Goal: Contribute content: Contribute content

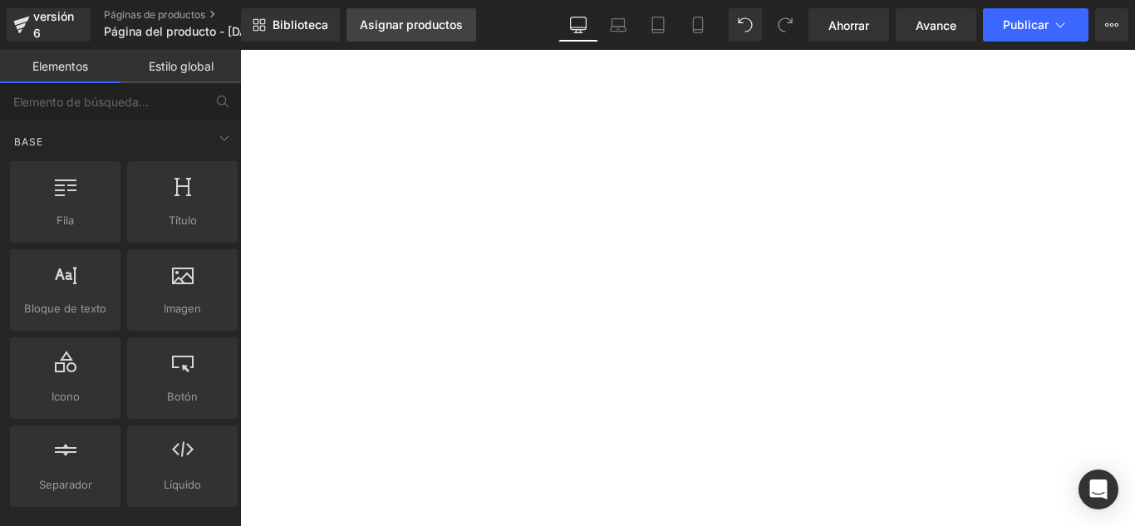
click at [441, 27] on font "Asignar productos" at bounding box center [411, 24] width 103 height 14
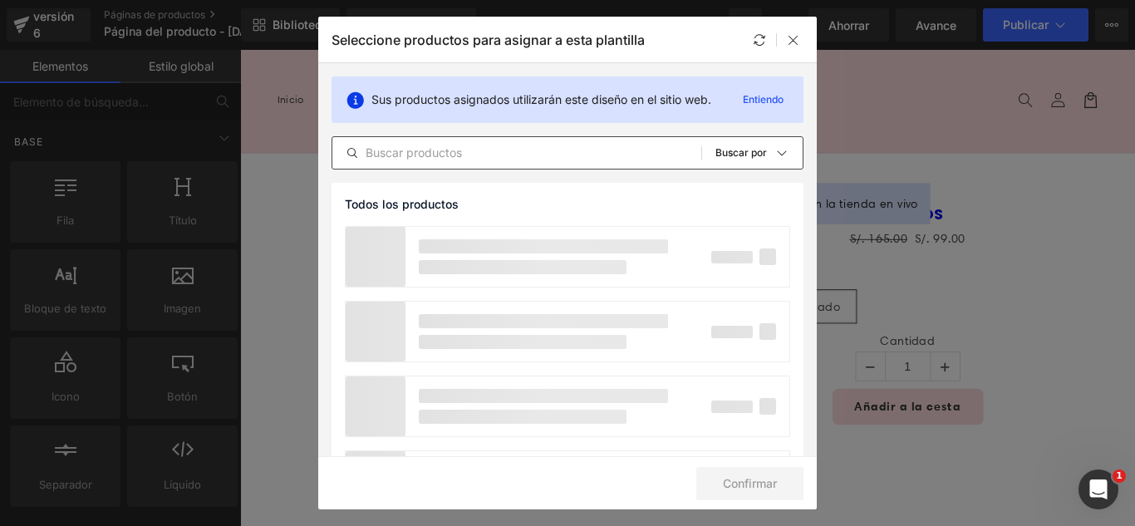
click at [498, 143] on input "text" at bounding box center [516, 153] width 369 height 20
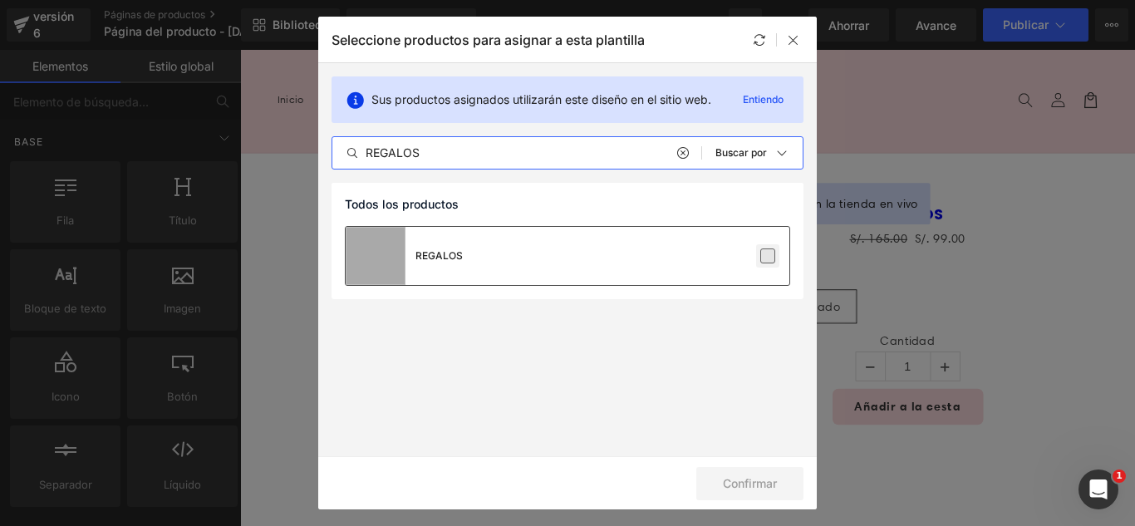
type input "REGALOS"
click at [760, 258] on label at bounding box center [767, 255] width 15 height 15
click at [768, 256] on input "checkbox" at bounding box center [768, 256] width 0 height 0
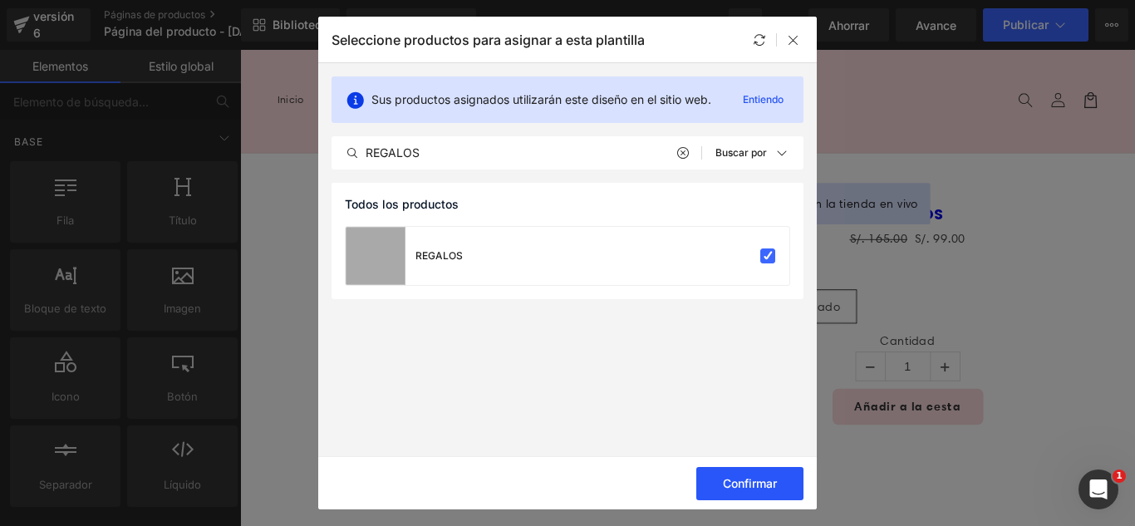
click at [784, 485] on button "Confirmar" at bounding box center [749, 483] width 107 height 33
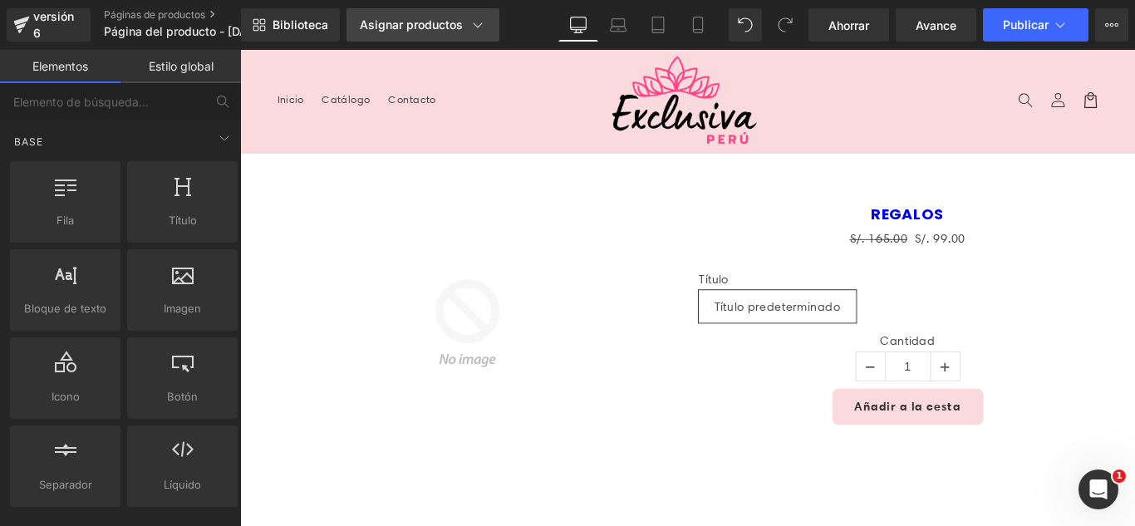
click at [415, 34] on link "Asignar productos" at bounding box center [423, 24] width 153 height 33
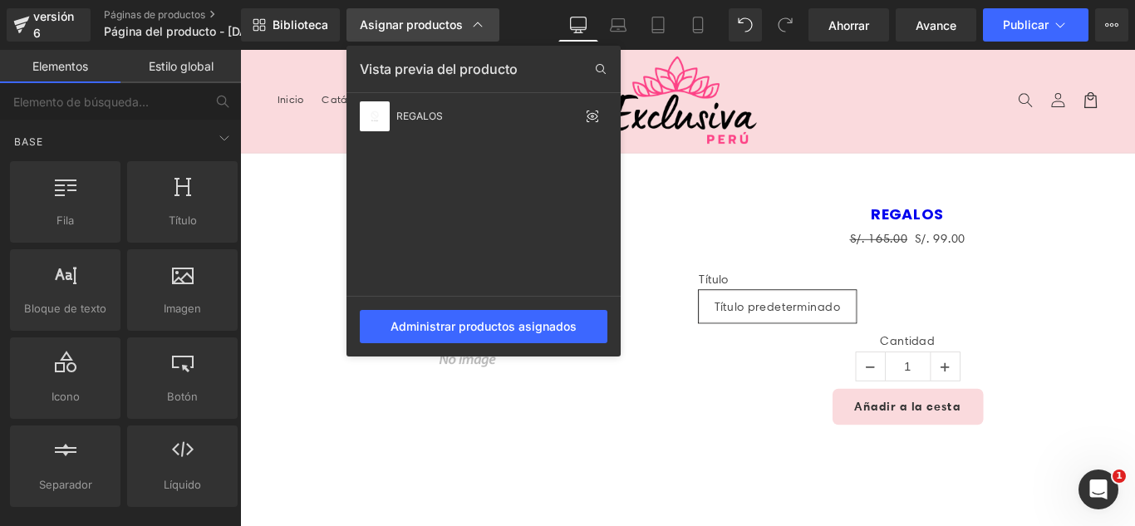
click at [416, 33] on link "Asignar productos" at bounding box center [423, 24] width 153 height 33
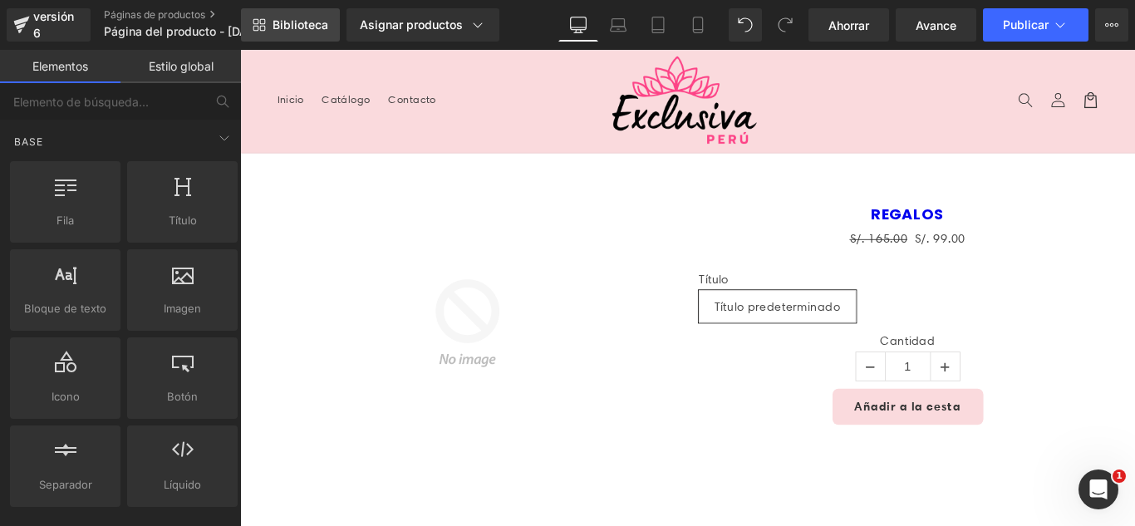
click at [301, 35] on link "Biblioteca" at bounding box center [290, 24] width 99 height 33
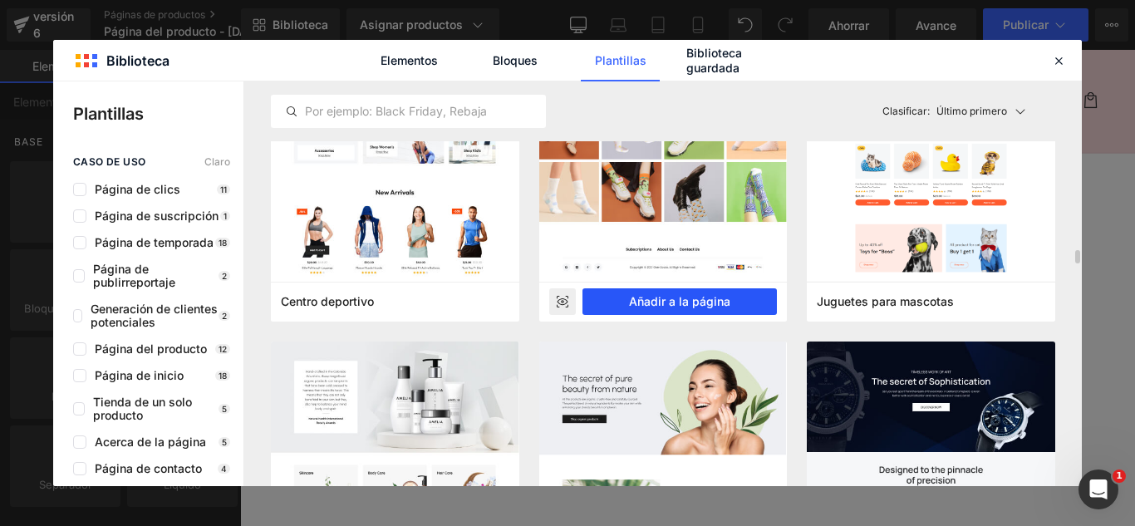
scroll to position [4820, 0]
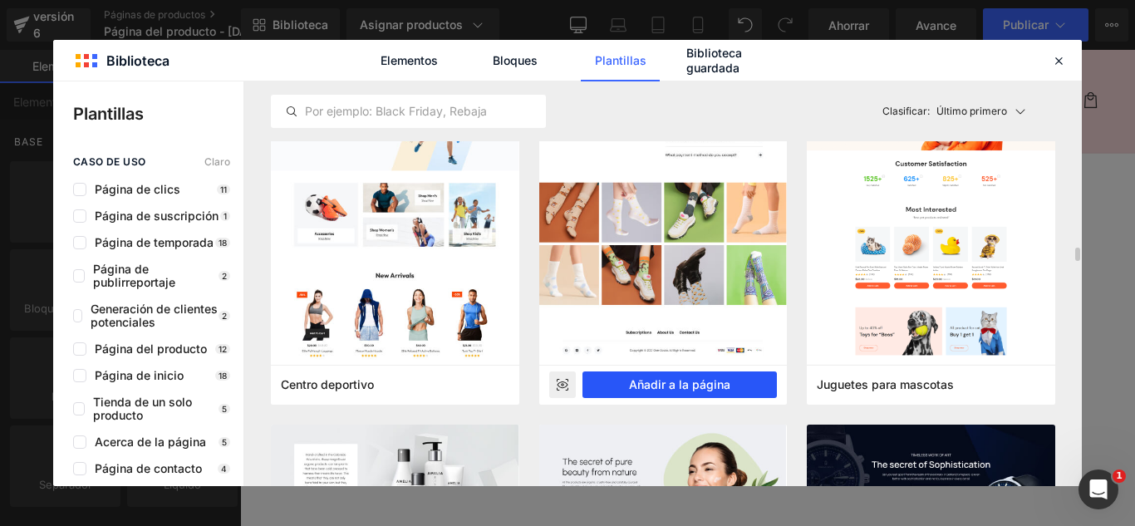
drag, startPoint x: 703, startPoint y: 383, endPoint x: 519, endPoint y: 375, distance: 183.8
click at [703, 384] on font "Añadir a la página" at bounding box center [679, 384] width 101 height 14
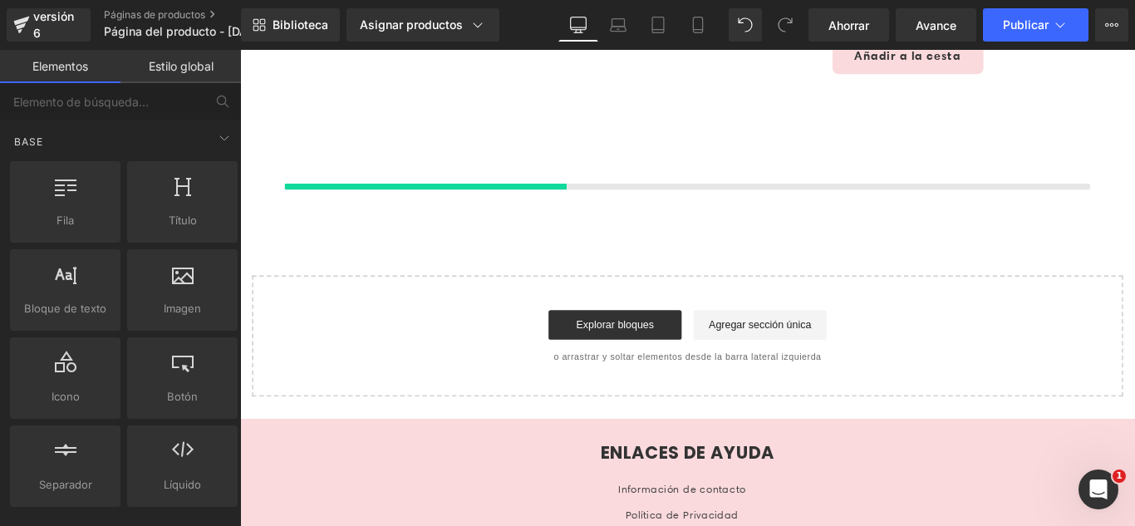
scroll to position [395, 0]
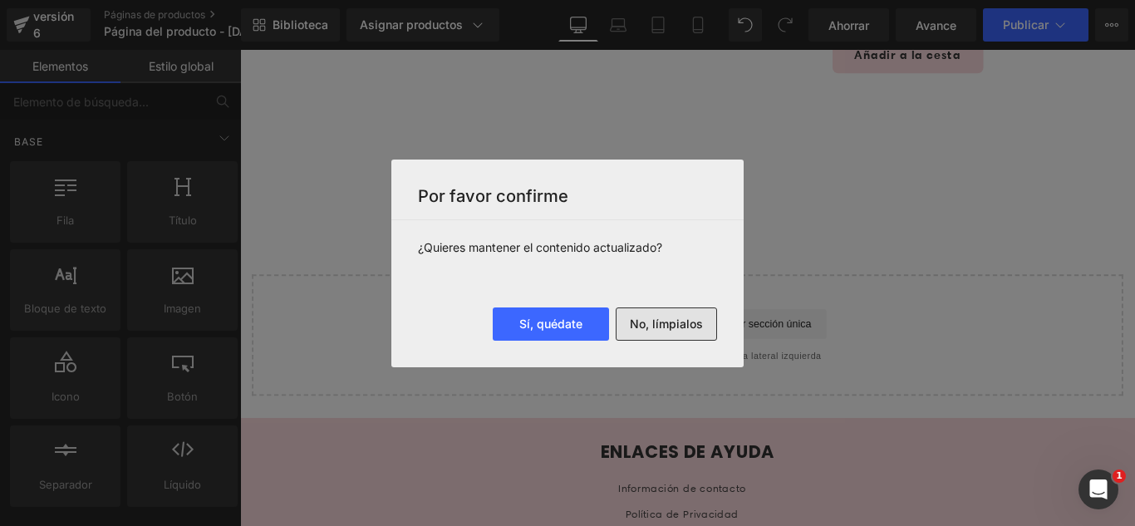
click at [677, 327] on font "No, límpialos" at bounding box center [666, 324] width 73 height 14
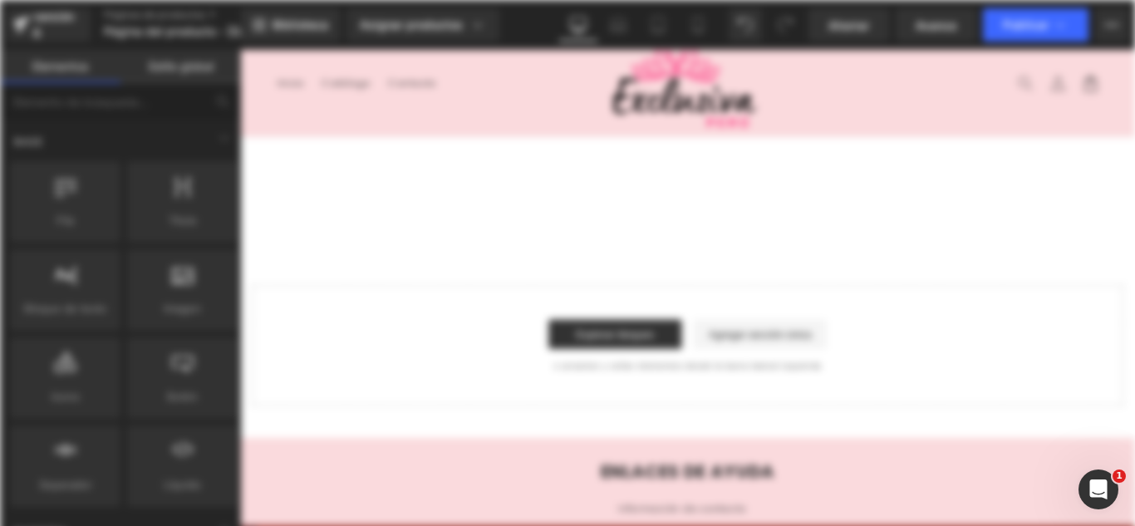
scroll to position [0, 0]
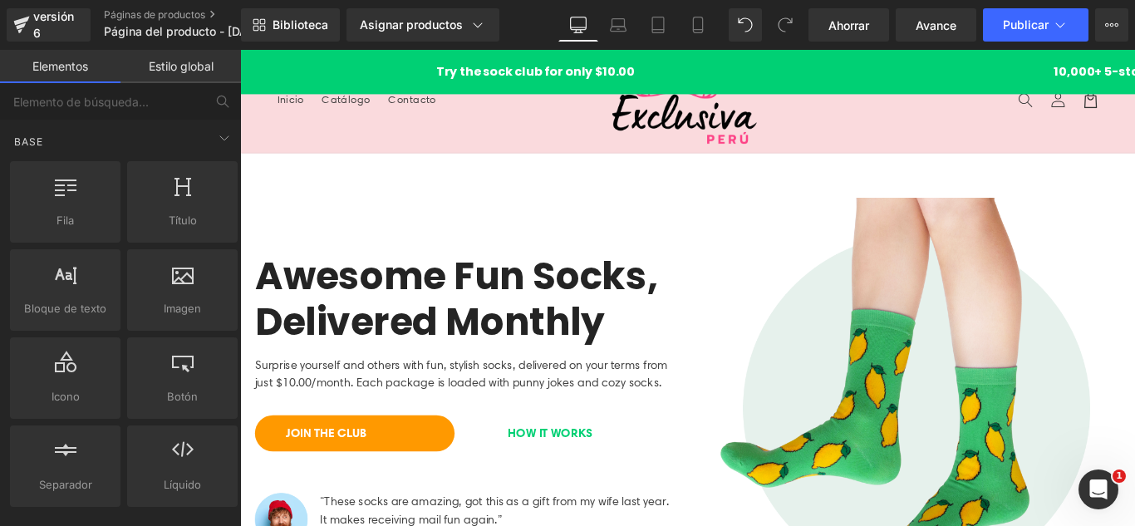
click at [491, 106] on nav "Inicio Catálogo Contacto" at bounding box center [456, 105] width 368 height 35
click at [750, 71] on h1 "10,000+ 5-star Reviews" at bounding box center [1082, 75] width 664 height 20
click at [838, 53] on div "Try the sock club for only $10.00 10,000+ 5-star Reviews Free shipping on order…" at bounding box center [743, 75] width 1006 height 50
click at [853, 105] on header "Menú Inicio Catálogo Contacto Iniciar sesión Inicio Catálogo Contacto [GEOGRAPH…" at bounding box center [743, 108] width 1006 height 116
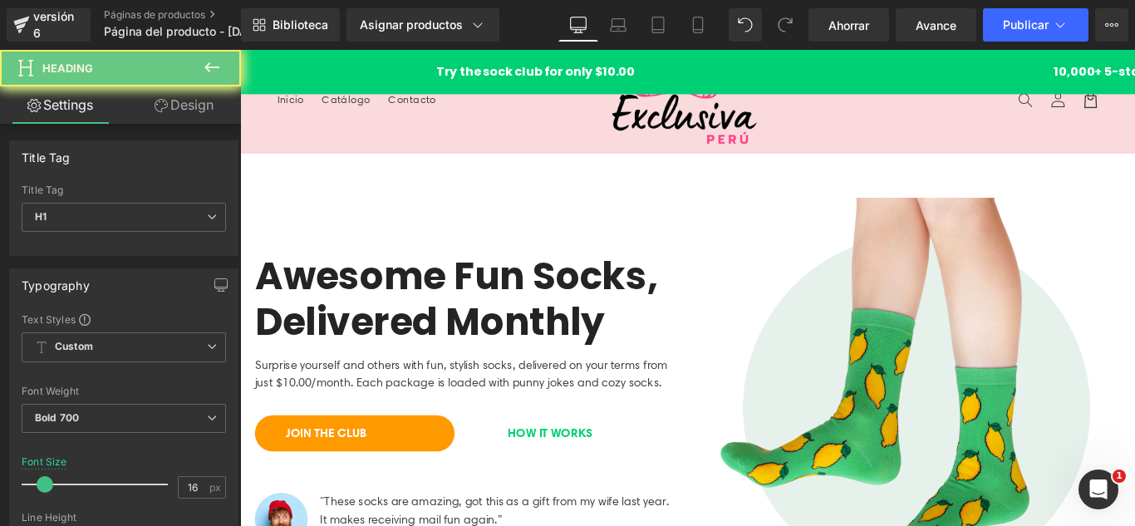
click at [500, 220] on div "Awesome Fun Socks, Delivered Monthly Heading Surprise yourself and others with …" at bounding box center [493, 453] width 499 height 474
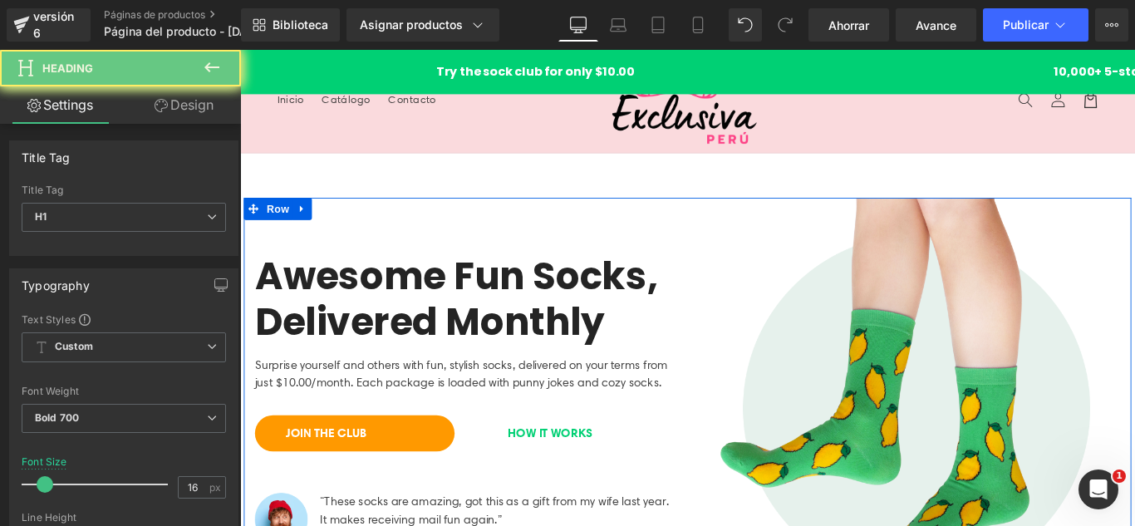
click at [644, 248] on div "Awesome Fun Socks, Delivered Monthly Heading Surprise yourself and others with …" at bounding box center [493, 453] width 499 height 474
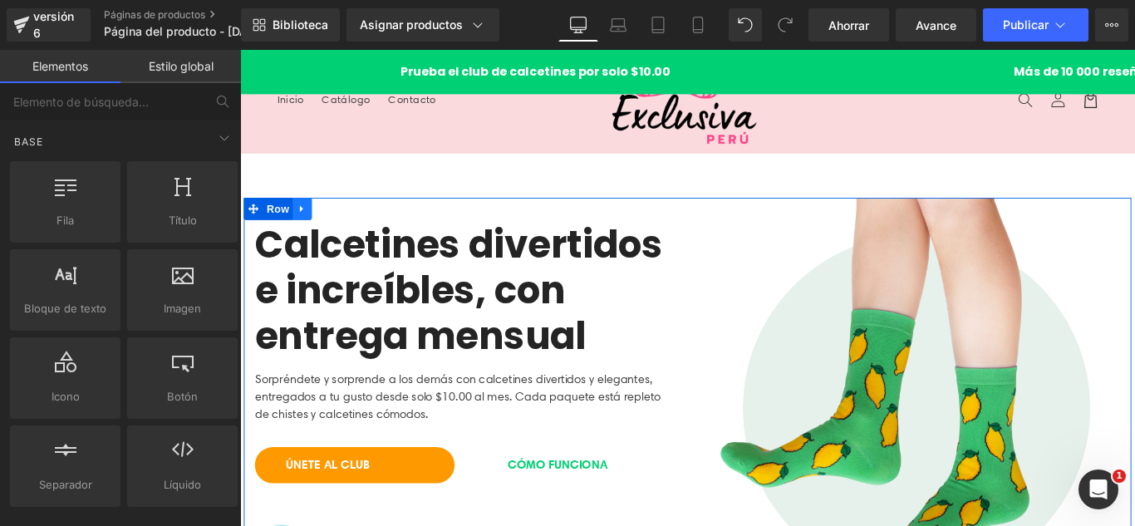
click at [304, 223] on icon at bounding box center [310, 229] width 12 height 12
click at [345, 219] on link at bounding box center [349, 228] width 22 height 25
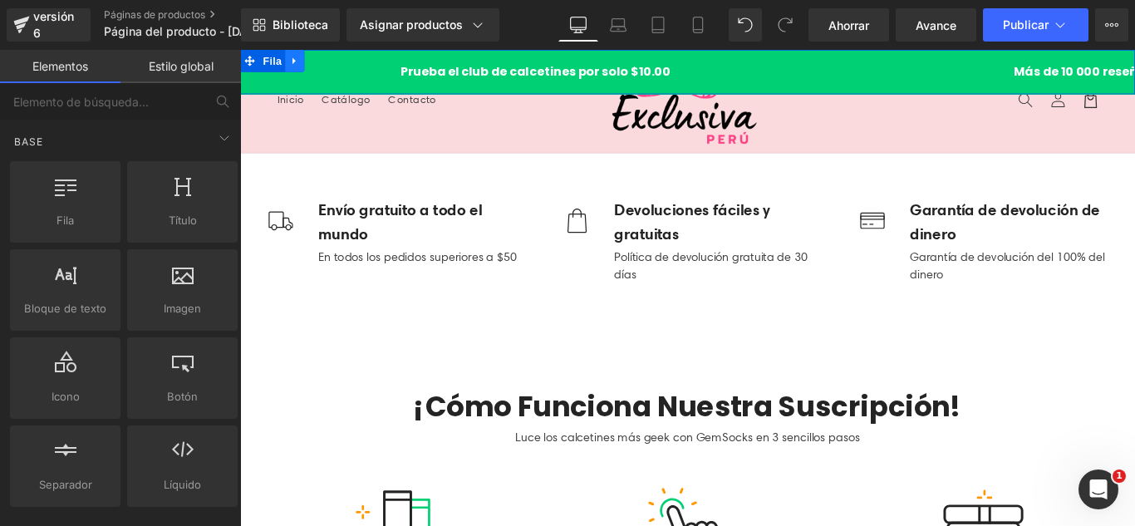
click at [301, 58] on icon at bounding box center [302, 63] width 12 height 12
click at [337, 60] on link at bounding box center [345, 62] width 22 height 25
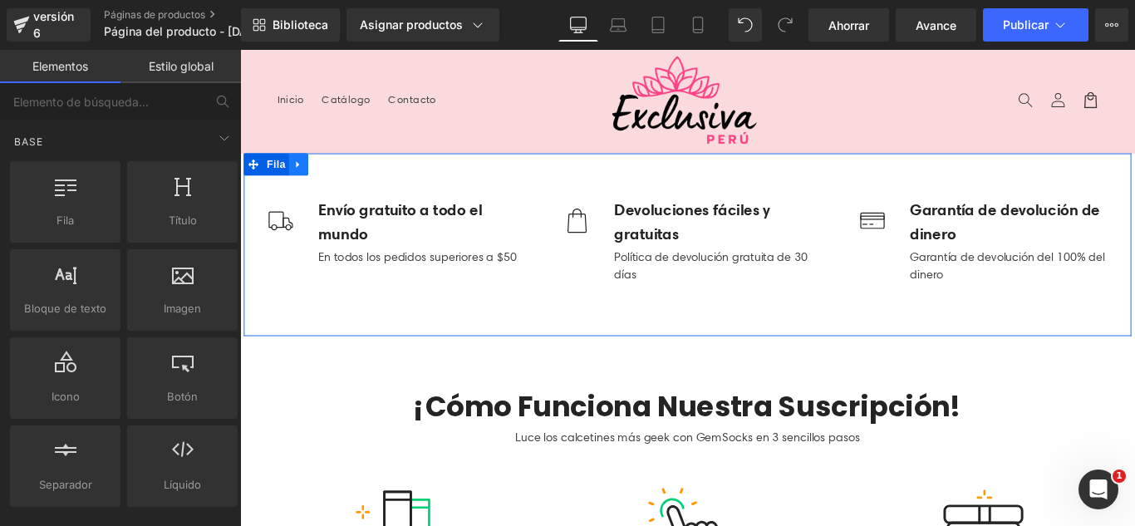
click at [308, 179] on link at bounding box center [306, 178] width 22 height 25
click at [344, 179] on icon at bounding box center [349, 179] width 12 height 12
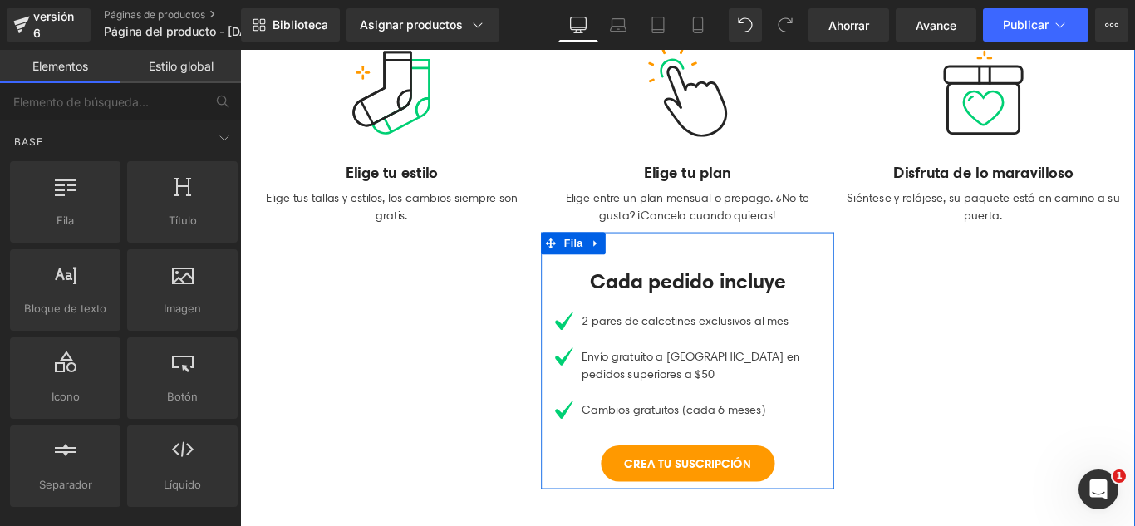
scroll to position [332, 0]
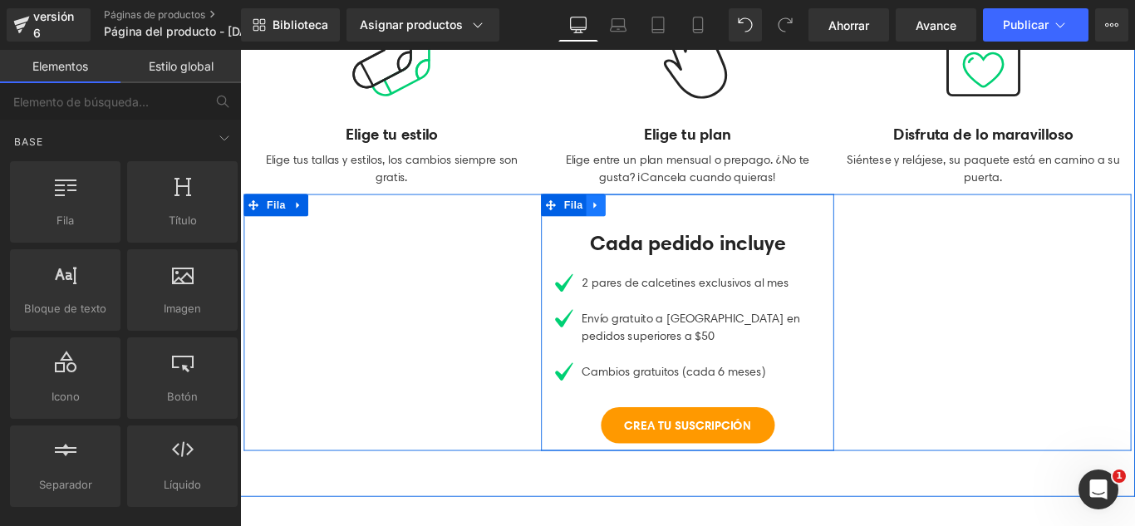
click at [634, 229] on icon at bounding box center [640, 225] width 12 height 12
click at [304, 221] on link at bounding box center [306, 224] width 22 height 25
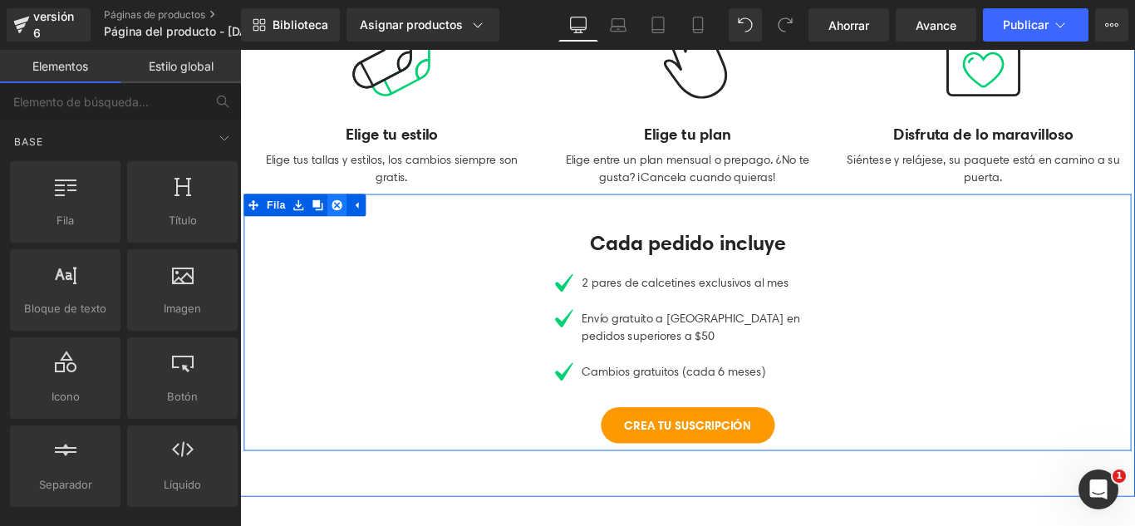
click at [343, 228] on icon at bounding box center [349, 225] width 12 height 12
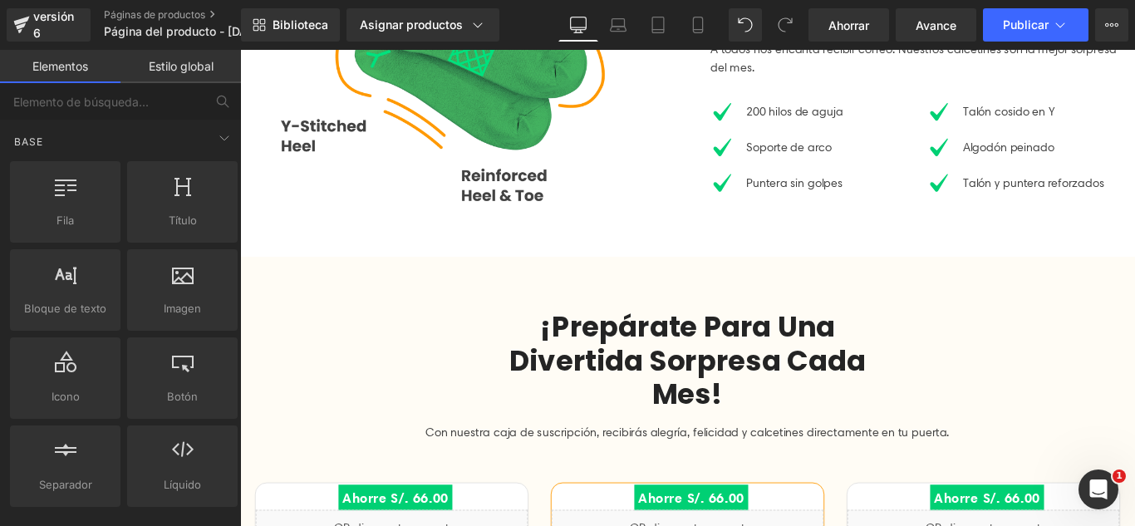
scroll to position [831, 0]
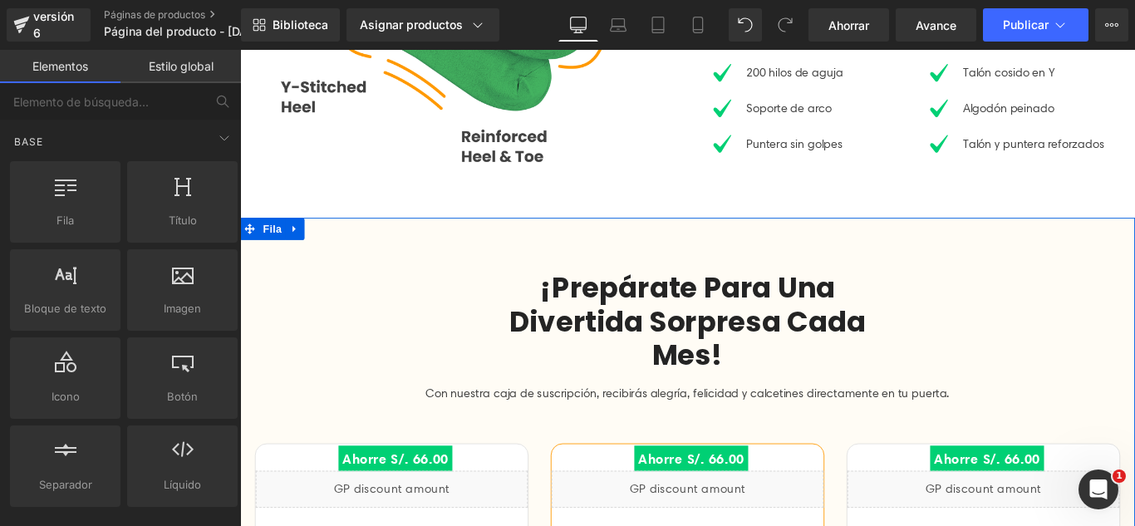
click at [302, 243] on link at bounding box center [302, 250] width 22 height 25
click at [339, 252] on icon at bounding box center [345, 251] width 12 height 12
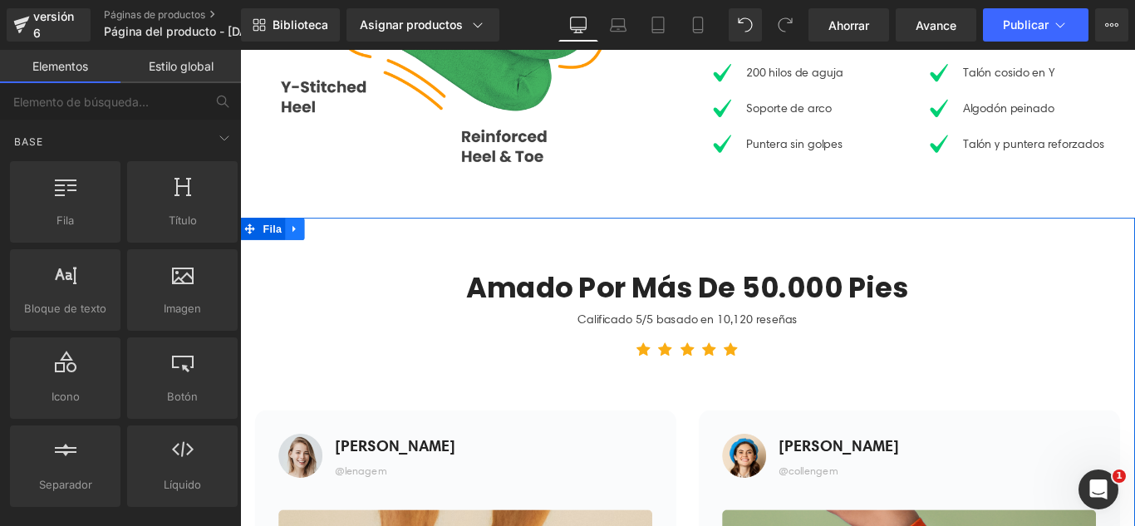
click at [296, 245] on icon at bounding box center [302, 251] width 12 height 12
click at [341, 245] on icon at bounding box center [345, 251] width 12 height 12
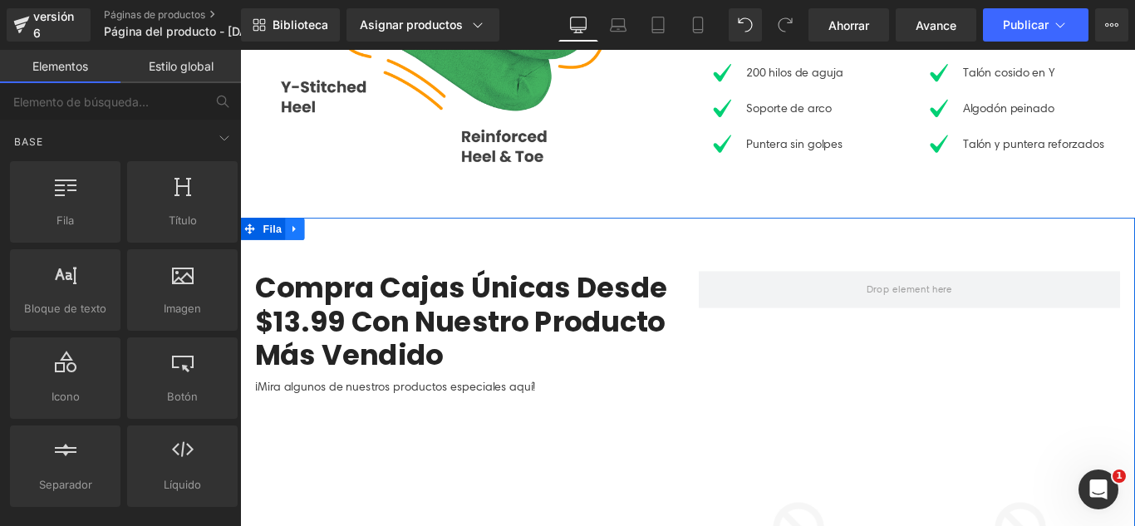
click at [296, 252] on icon at bounding box center [302, 251] width 12 height 12
click at [339, 248] on icon at bounding box center [345, 251] width 12 height 12
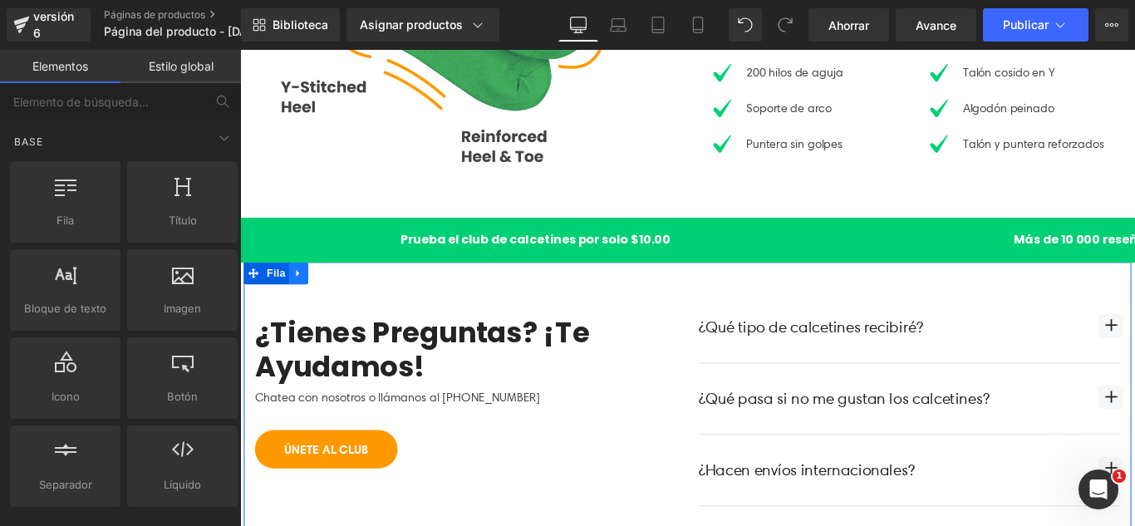
click at [304, 305] on link at bounding box center [306, 300] width 22 height 25
click at [348, 297] on icon at bounding box center [349, 301] width 12 height 12
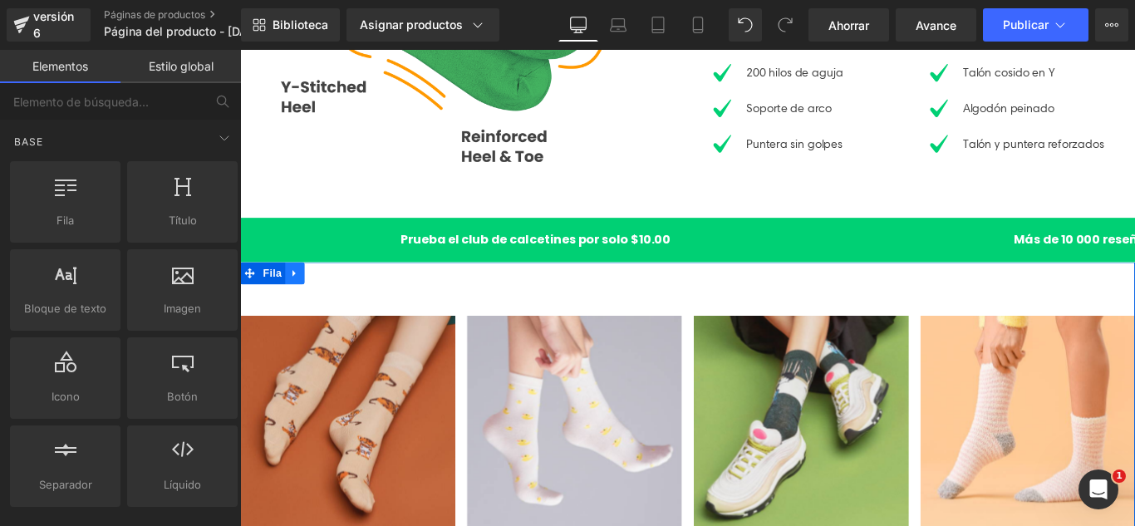
click at [297, 303] on icon at bounding box center [302, 301] width 12 height 12
click at [339, 302] on icon at bounding box center [345, 301] width 12 height 12
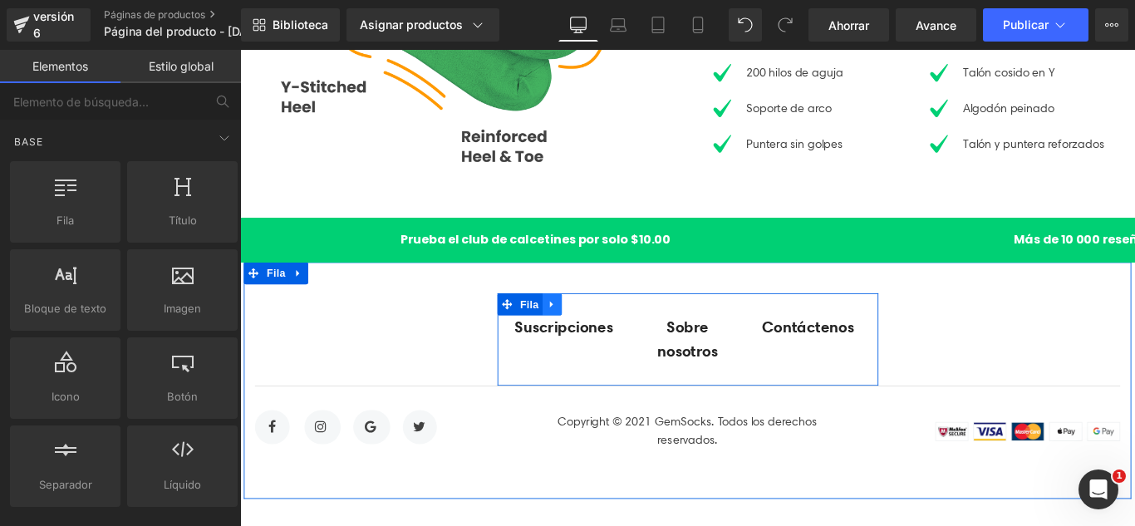
click at [580, 331] on link at bounding box center [591, 335] width 22 height 25
click at [628, 333] on icon at bounding box center [634, 336] width 12 height 12
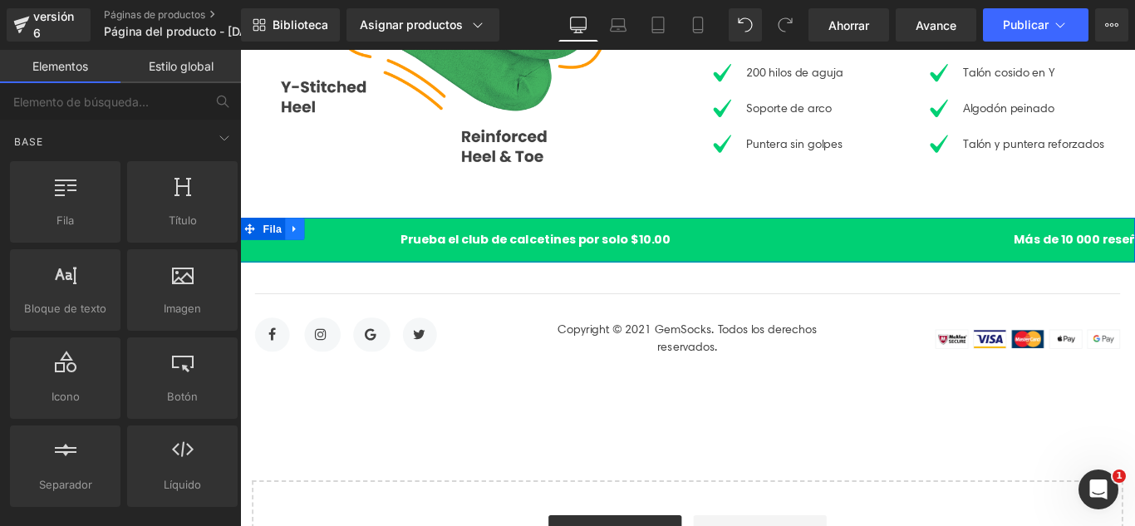
click at [297, 251] on icon at bounding box center [302, 251] width 12 height 12
click at [339, 249] on icon at bounding box center [345, 251] width 12 height 12
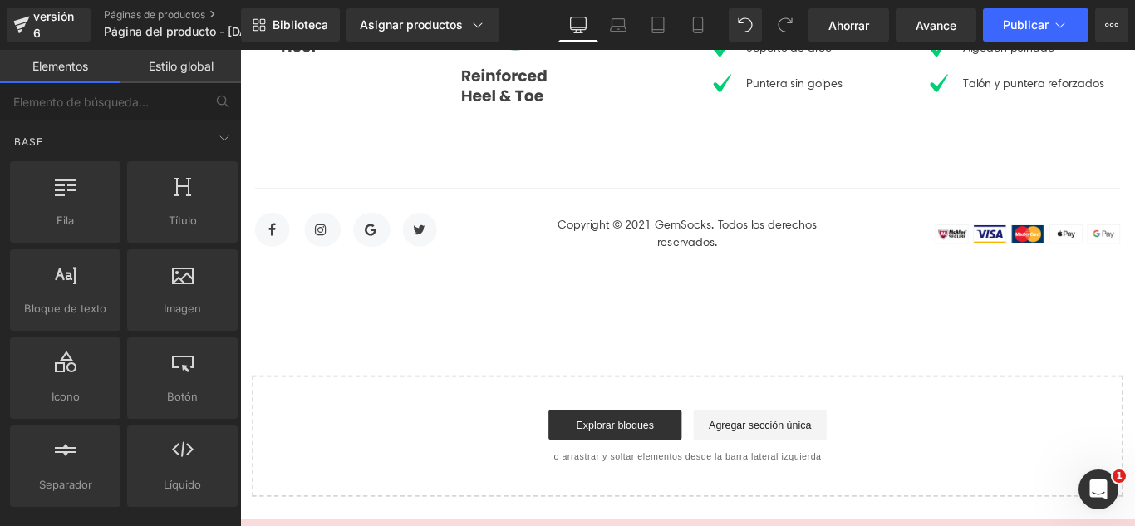
scroll to position [914, 0]
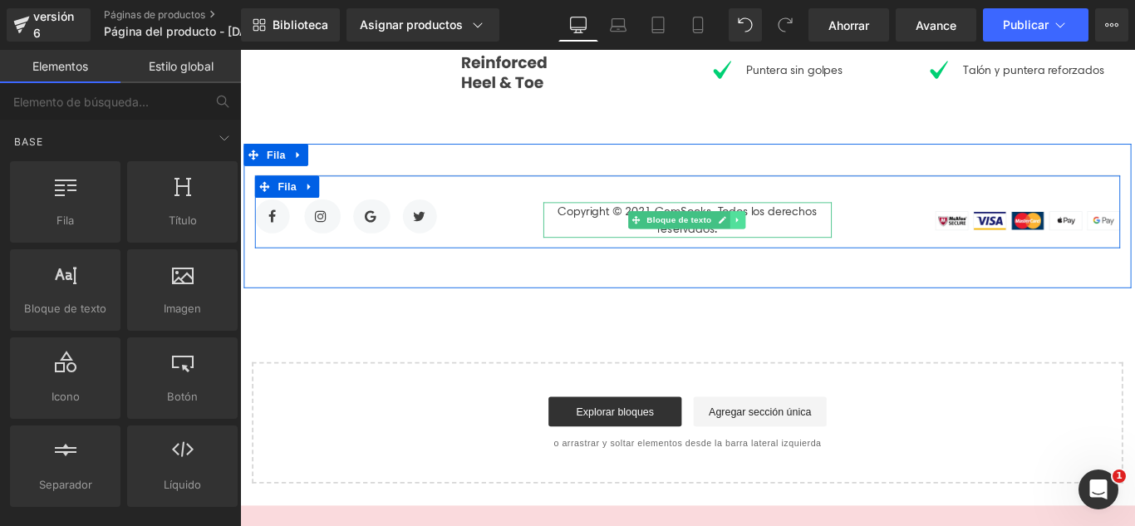
click at [797, 238] on icon at bounding box center [798, 241] width 2 height 6
click at [804, 236] on icon at bounding box center [808, 240] width 9 height 9
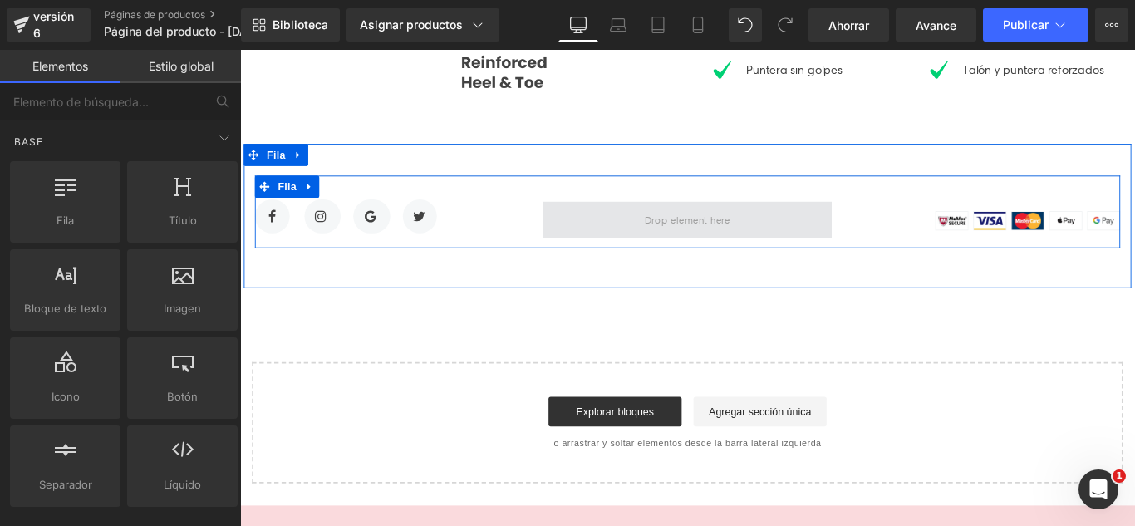
click at [760, 249] on span at bounding box center [743, 240] width 108 height 27
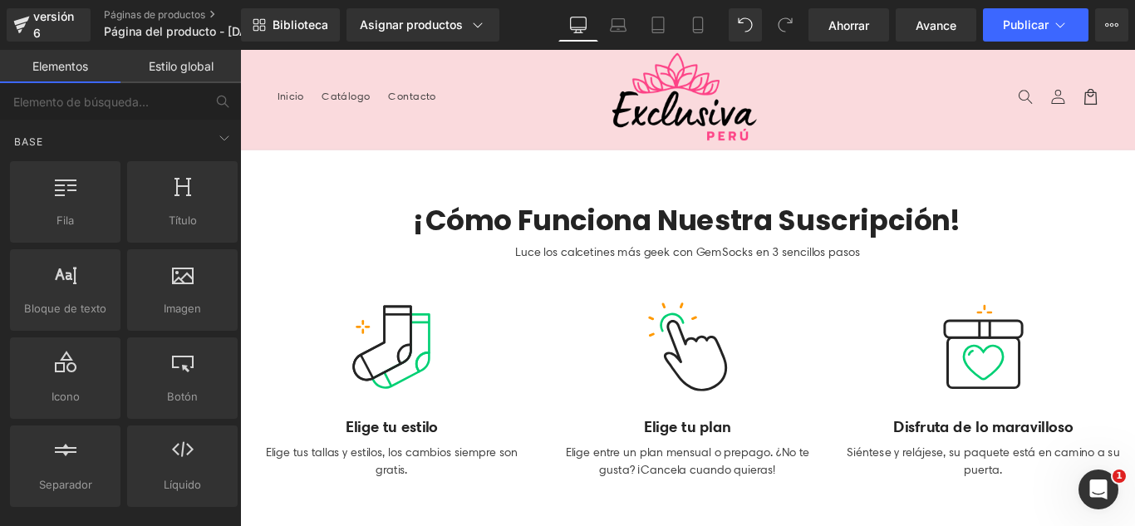
scroll to position [0, 0]
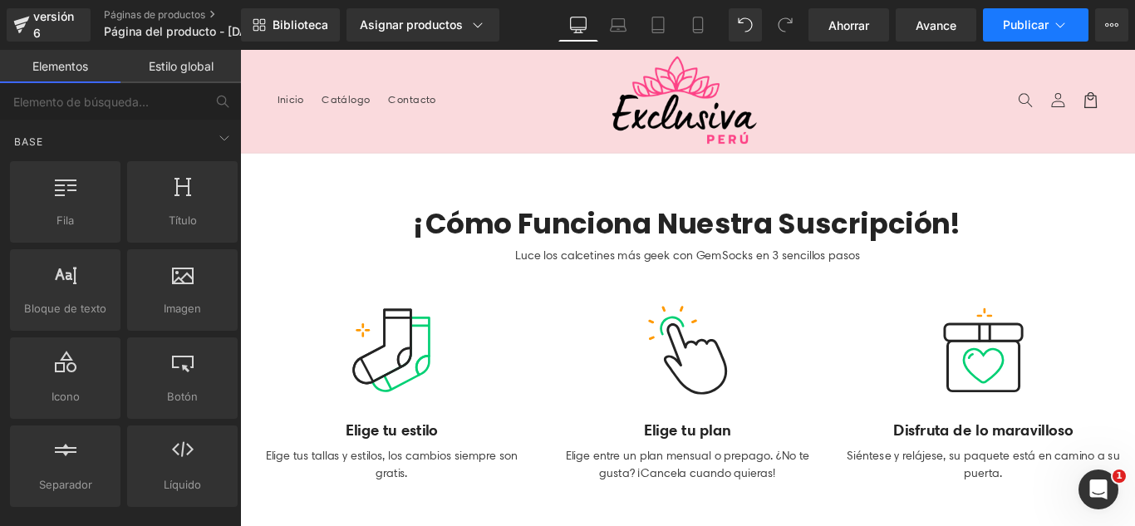
click at [1017, 34] on button "Publicar" at bounding box center [1036, 24] width 106 height 33
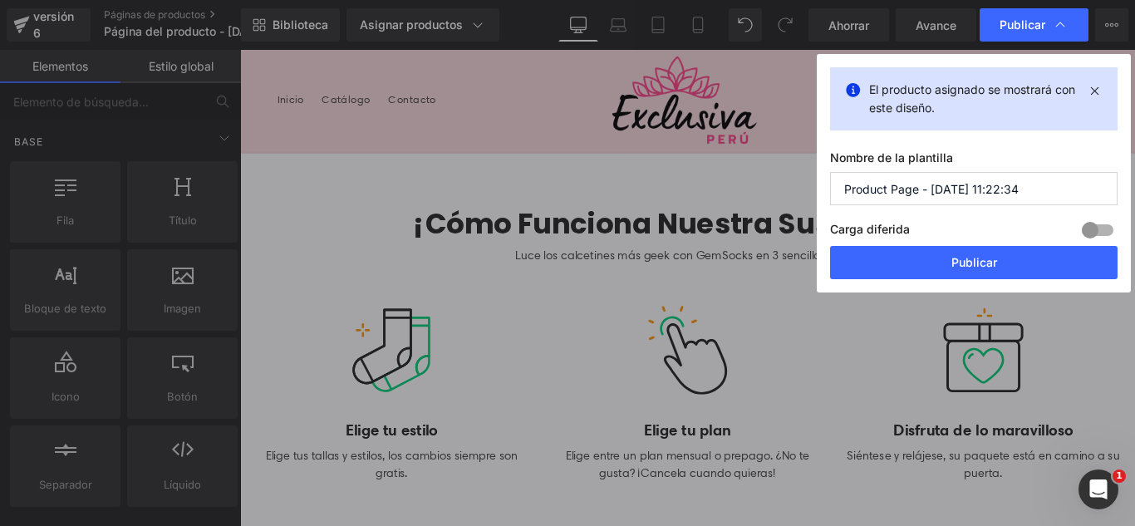
click at [1040, 189] on input "Product Page - [DATE] 11:22:34" at bounding box center [974, 188] width 288 height 33
click at [1040, 188] on input "Product Page - [DATE] 11:22:34" at bounding box center [974, 188] width 288 height 33
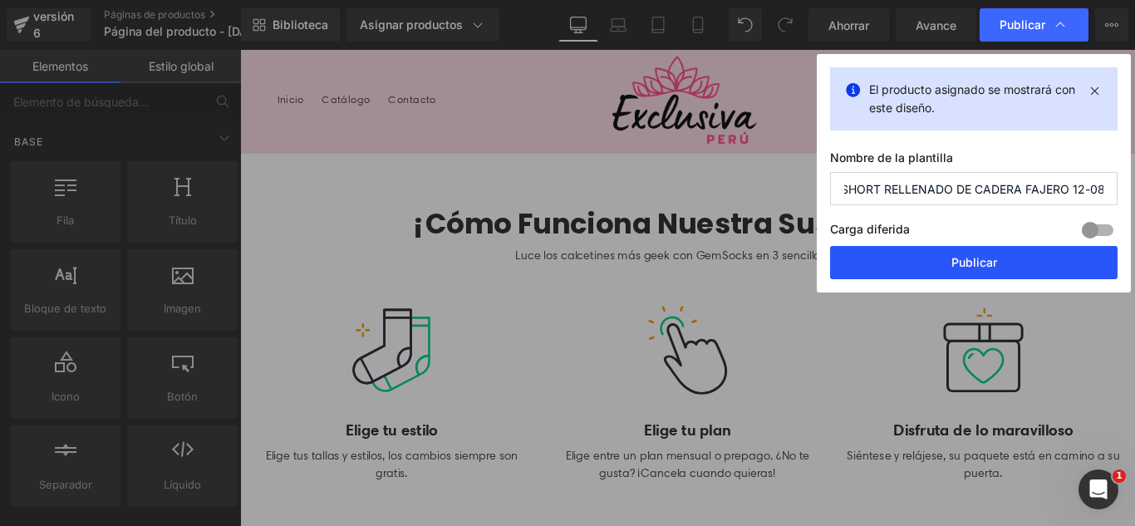
type input "SHORT RELLENADO DE CADERA FAJERO 12-08"
click at [1040, 253] on button "Publicar" at bounding box center [974, 262] width 288 height 33
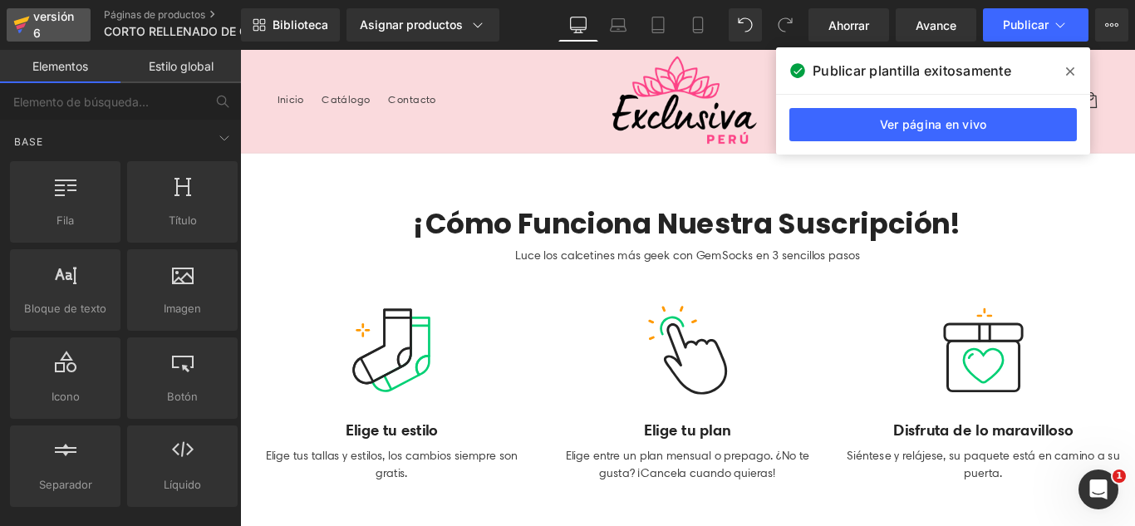
click at [78, 24] on div "versión 6" at bounding box center [55, 25] width 51 height 38
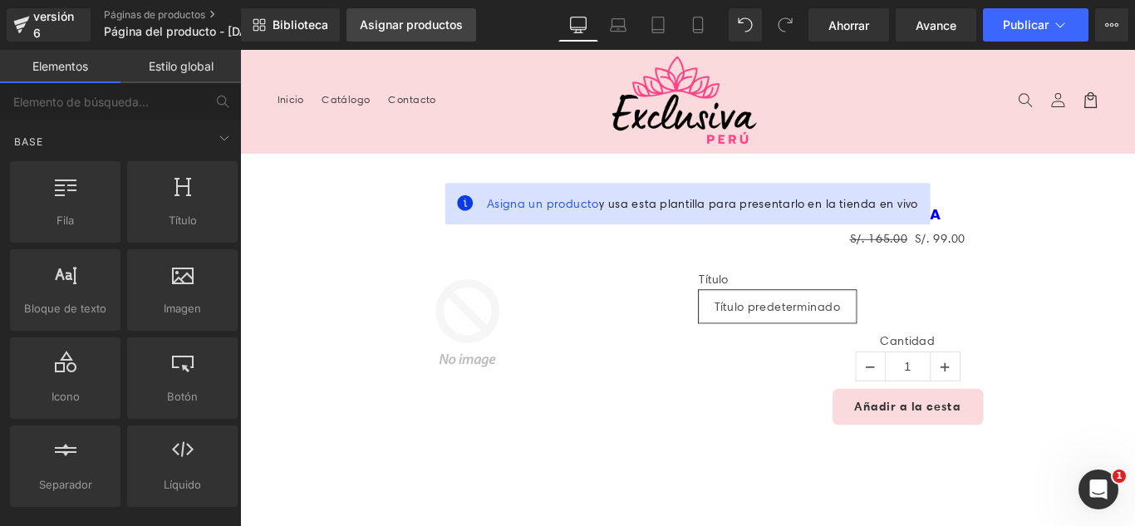
click at [423, 26] on font "Asignar productos" at bounding box center [411, 24] width 103 height 14
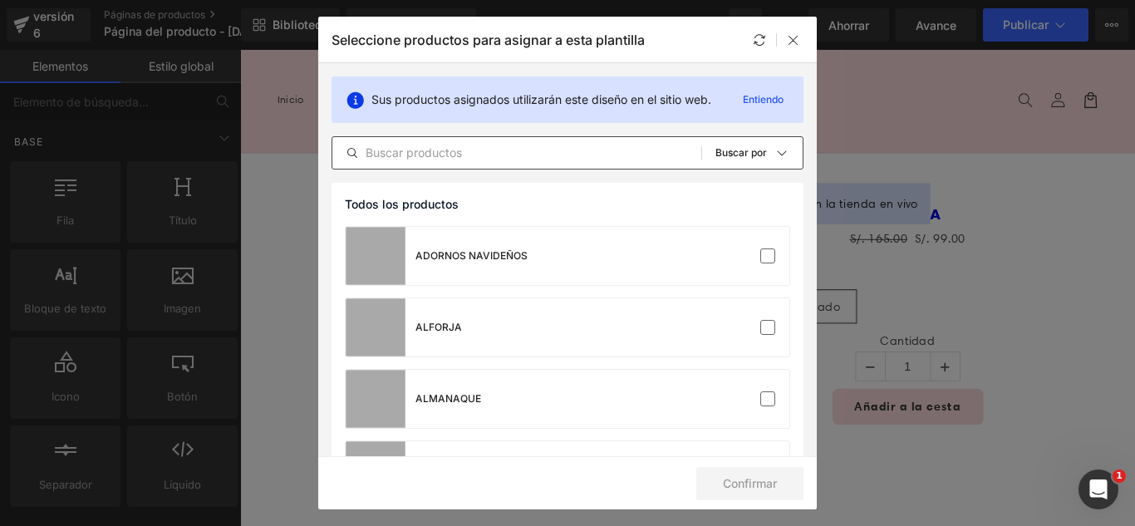
click at [627, 152] on input "text" at bounding box center [516, 153] width 369 height 20
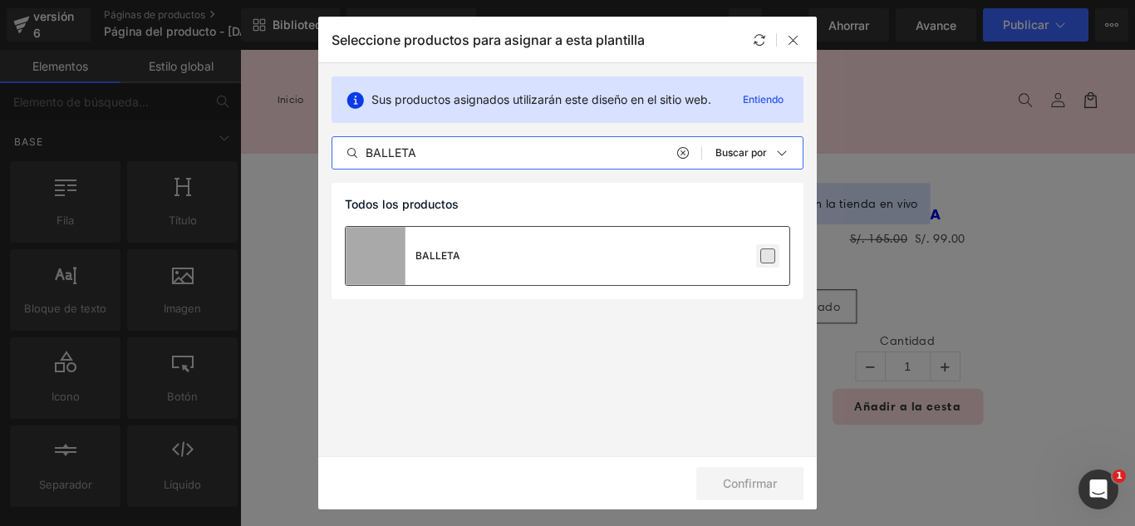
type input "BALLETA"
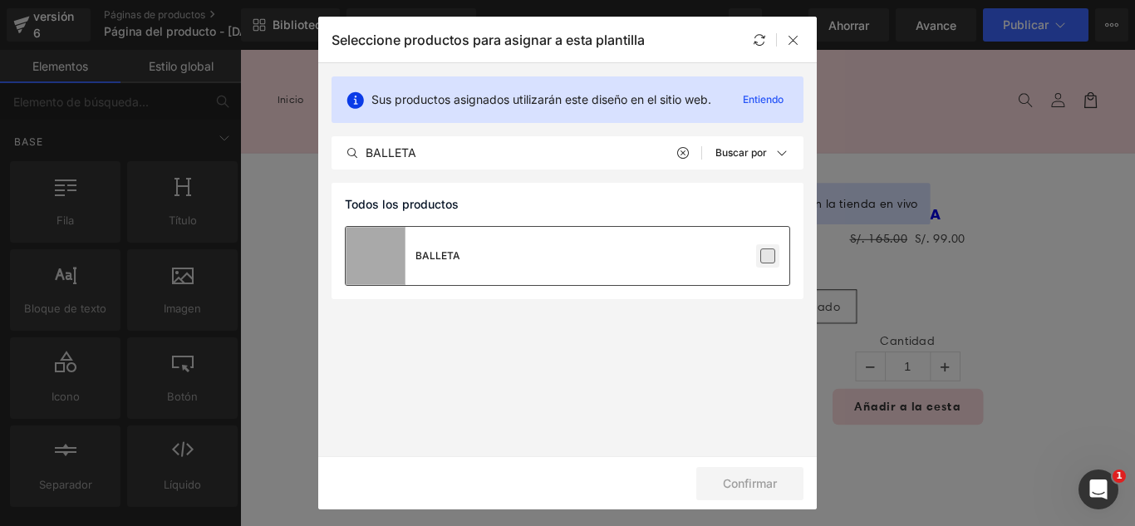
click at [765, 262] on label at bounding box center [767, 255] width 15 height 15
click at [768, 256] on input "checkbox" at bounding box center [768, 256] width 0 height 0
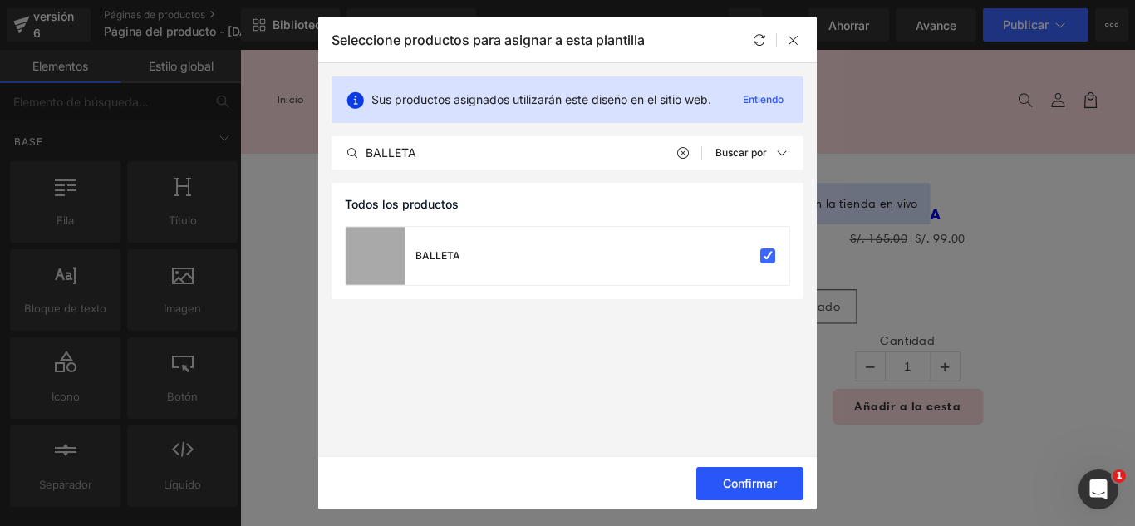
click at [762, 481] on font "Confirmar" at bounding box center [750, 483] width 54 height 14
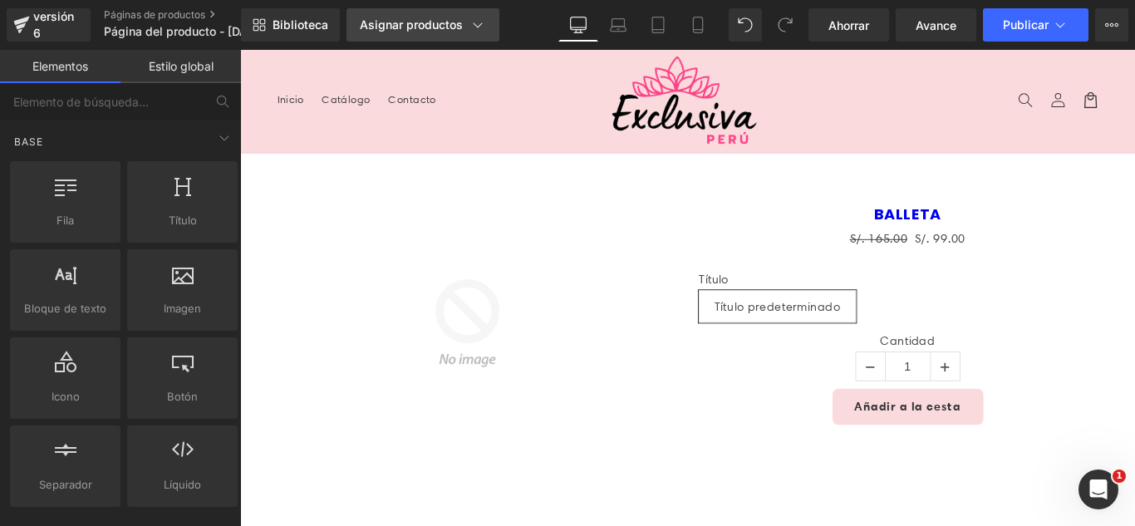
click at [401, 22] on font "Asignar productos" at bounding box center [411, 24] width 103 height 14
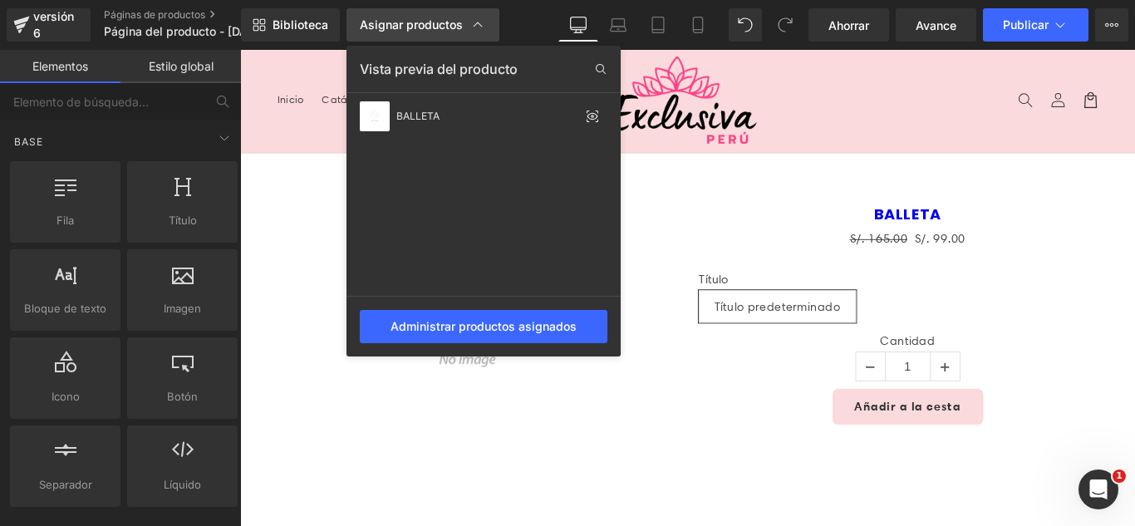
click at [403, 22] on font "Asignar productos" at bounding box center [411, 24] width 103 height 14
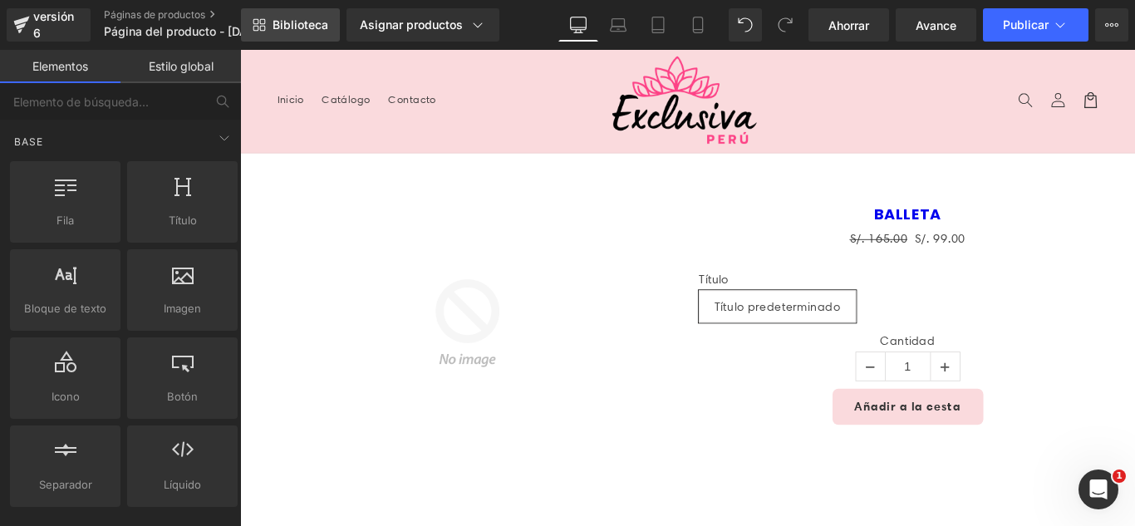
click at [303, 15] on link "Biblioteca" at bounding box center [290, 24] width 99 height 33
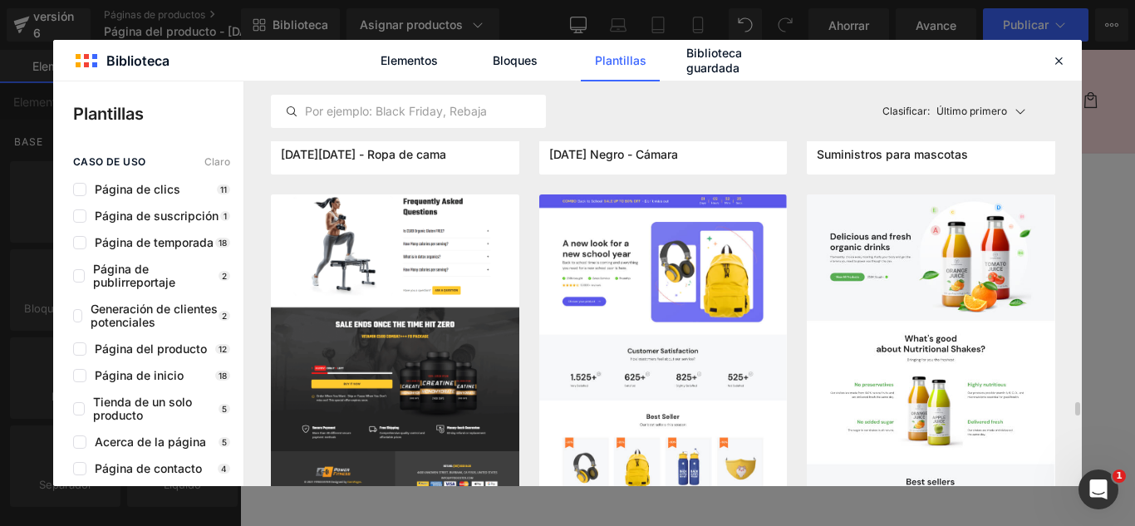
scroll to position [4487, 0]
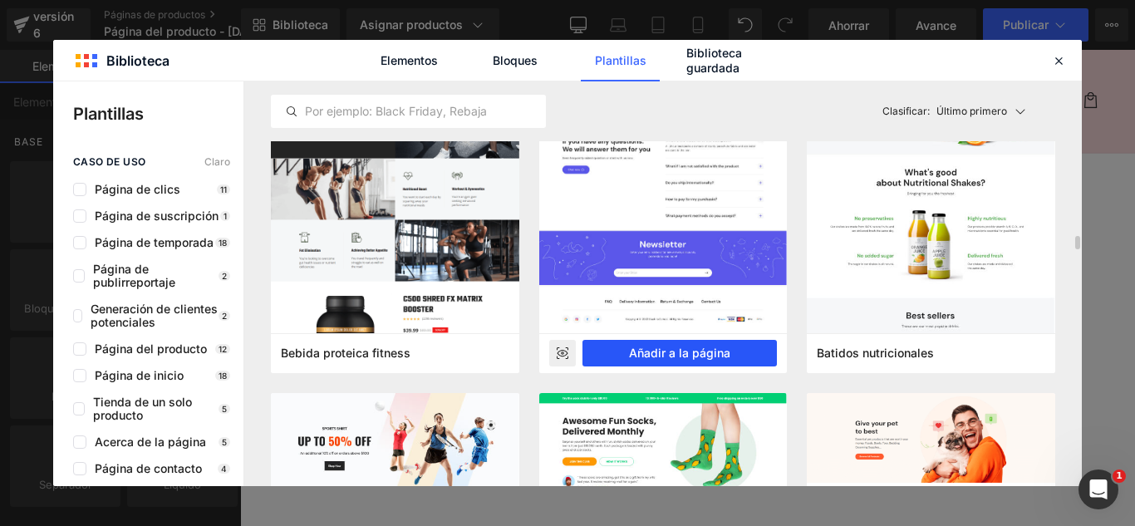
click at [707, 352] on font "Añadir a la página" at bounding box center [679, 353] width 101 height 14
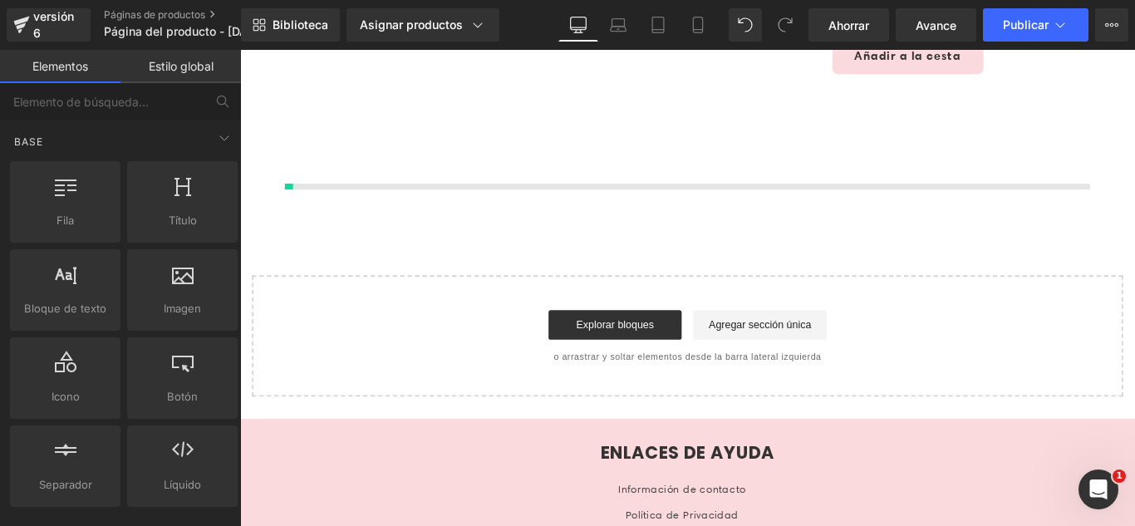
scroll to position [395, 0]
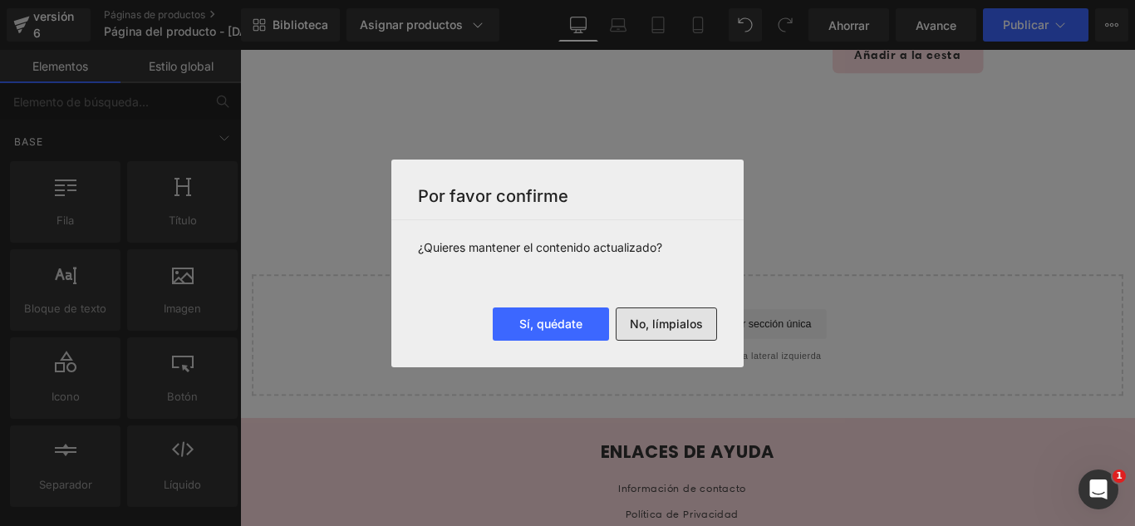
click at [694, 336] on button "No, límpialos" at bounding box center [666, 323] width 101 height 33
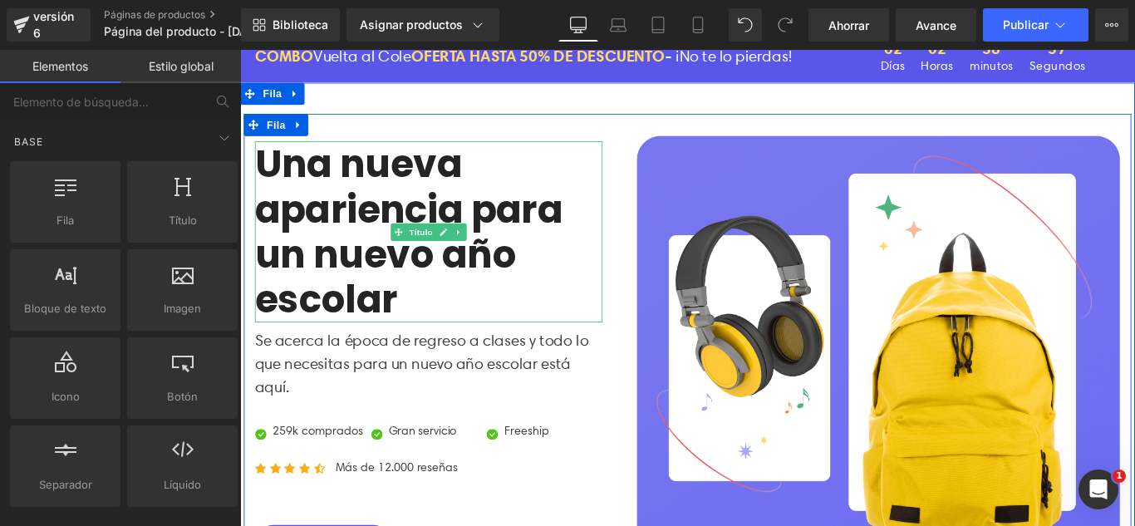
scroll to position [0, 0]
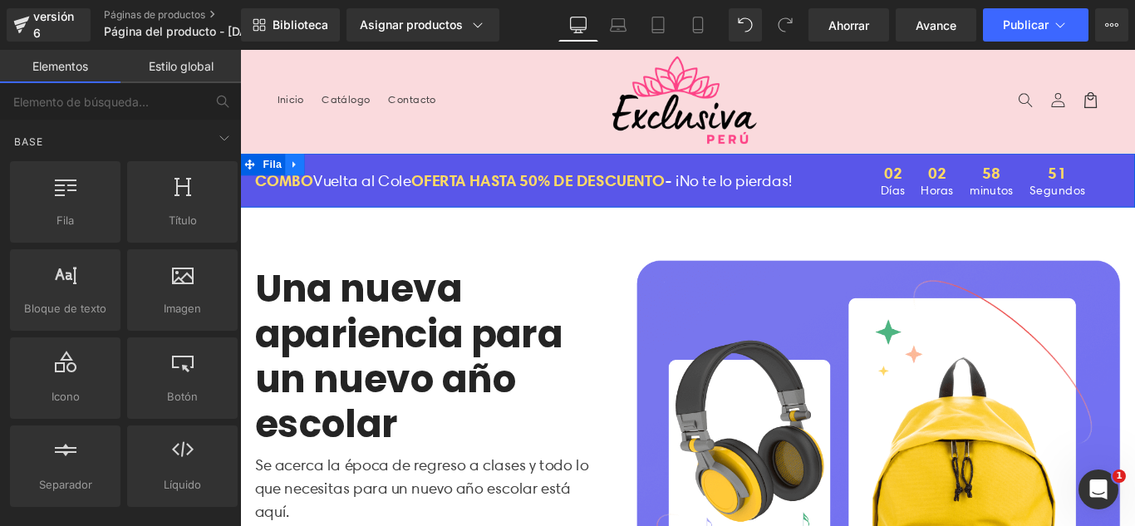
click at [297, 176] on icon at bounding box center [302, 179] width 12 height 12
click at [339, 176] on icon at bounding box center [345, 179] width 12 height 12
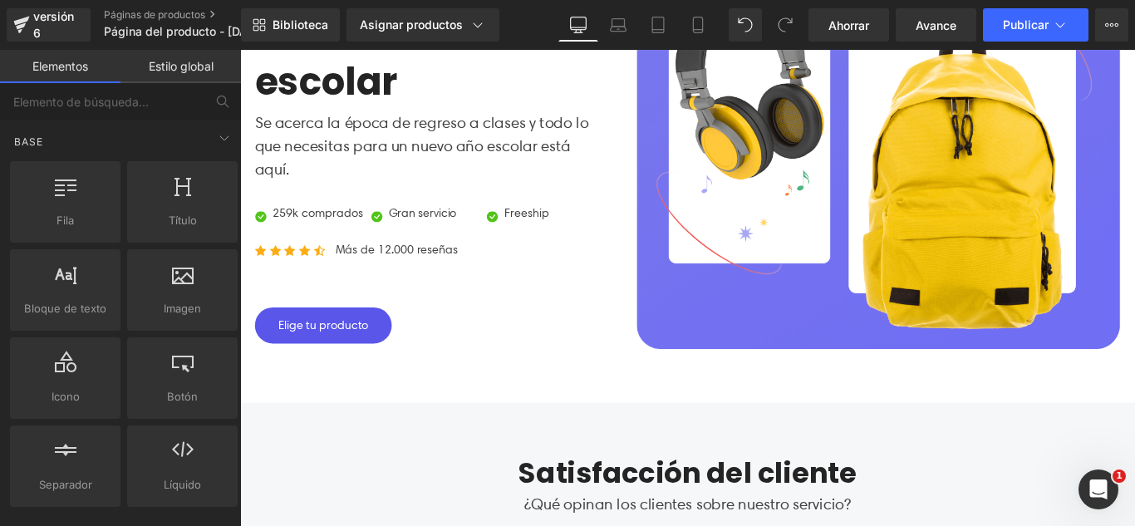
scroll to position [582, 0]
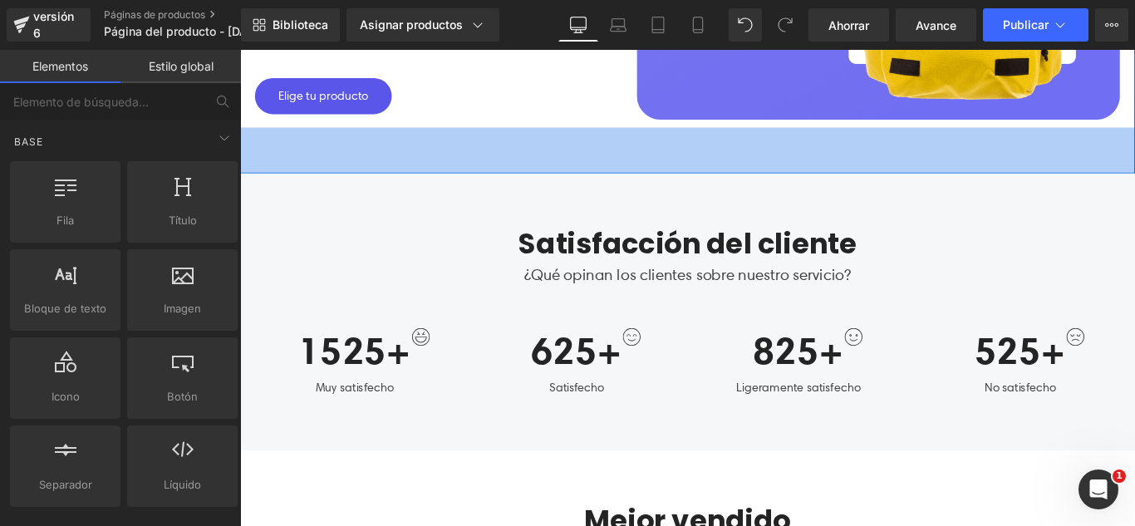
drag, startPoint x: 584, startPoint y: 154, endPoint x: 562, endPoint y: 215, distance: 65.5
click at [584, 154] on div "62px" at bounding box center [743, 163] width 1006 height 52
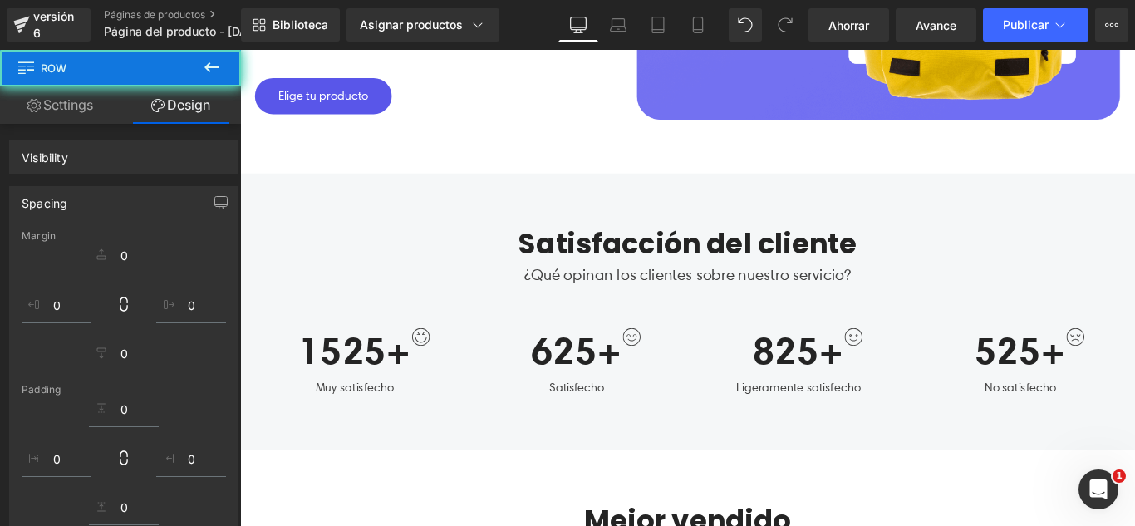
scroll to position [914, 0]
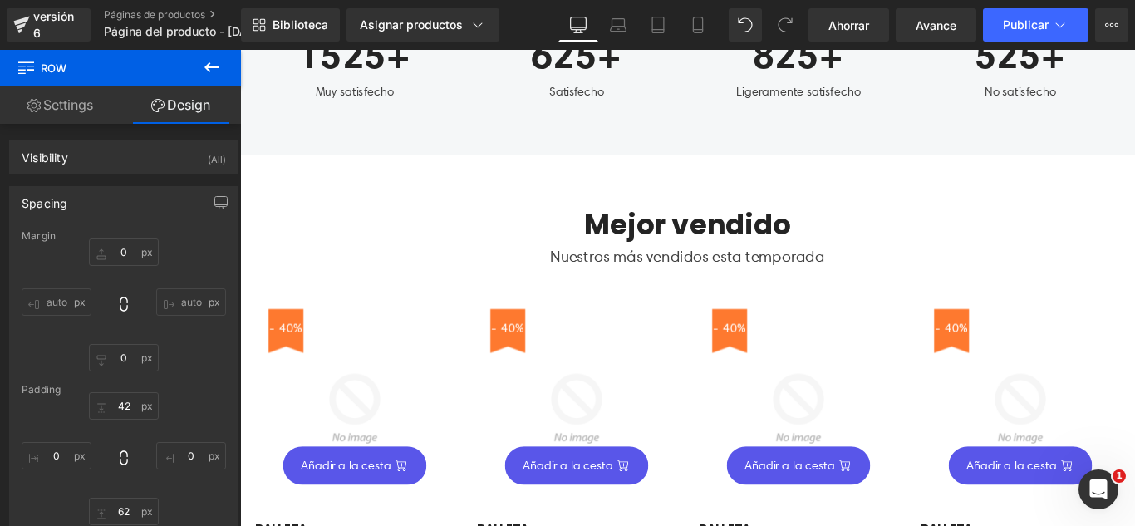
click at [415, 199] on div "Mejor vendido Título Nuestros más vendidos esta temporada Bloque de texto Fila …" at bounding box center [743, 490] width 1006 height 647
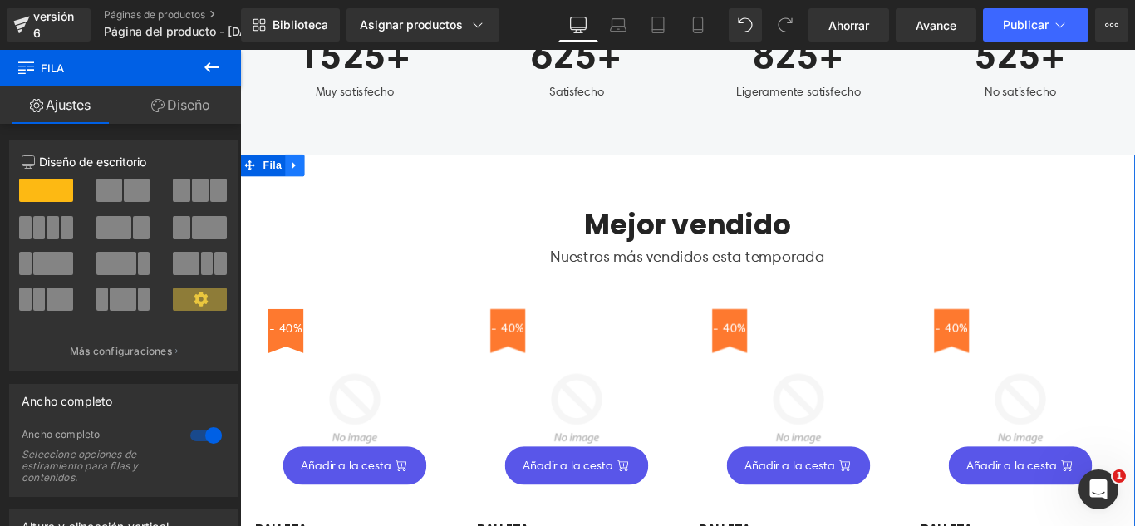
click at [297, 187] on link at bounding box center [302, 179] width 22 height 25
click at [339, 184] on icon at bounding box center [345, 179] width 12 height 12
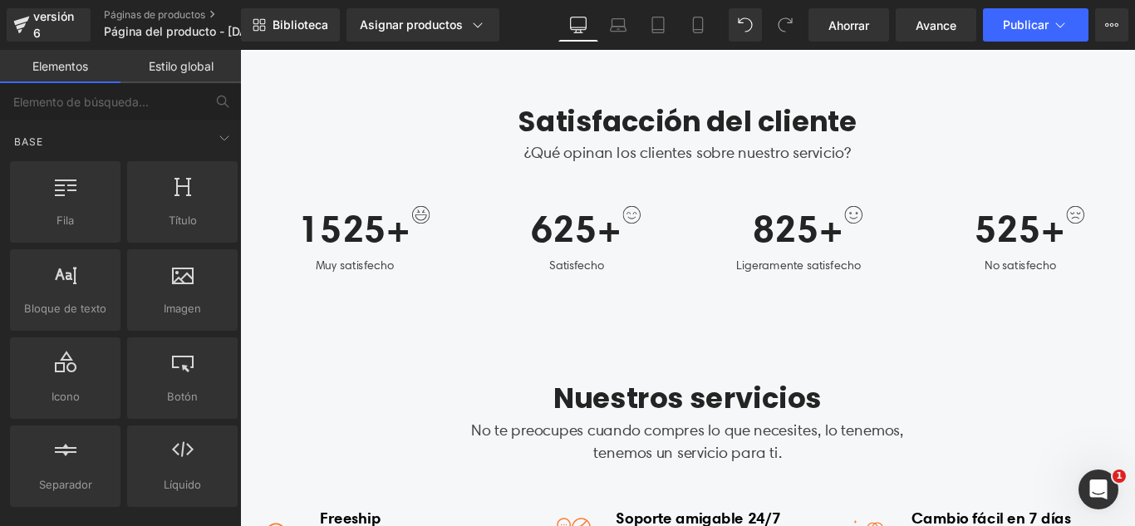
scroll to position [748, 0]
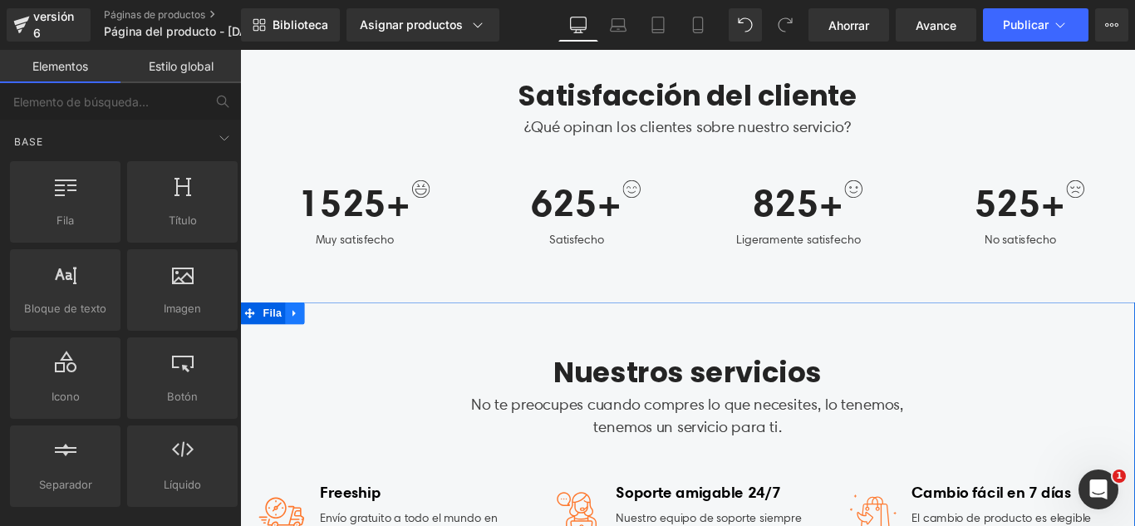
click at [296, 347] on icon at bounding box center [302, 345] width 12 height 12
click at [334, 345] on link at bounding box center [345, 345] width 22 height 25
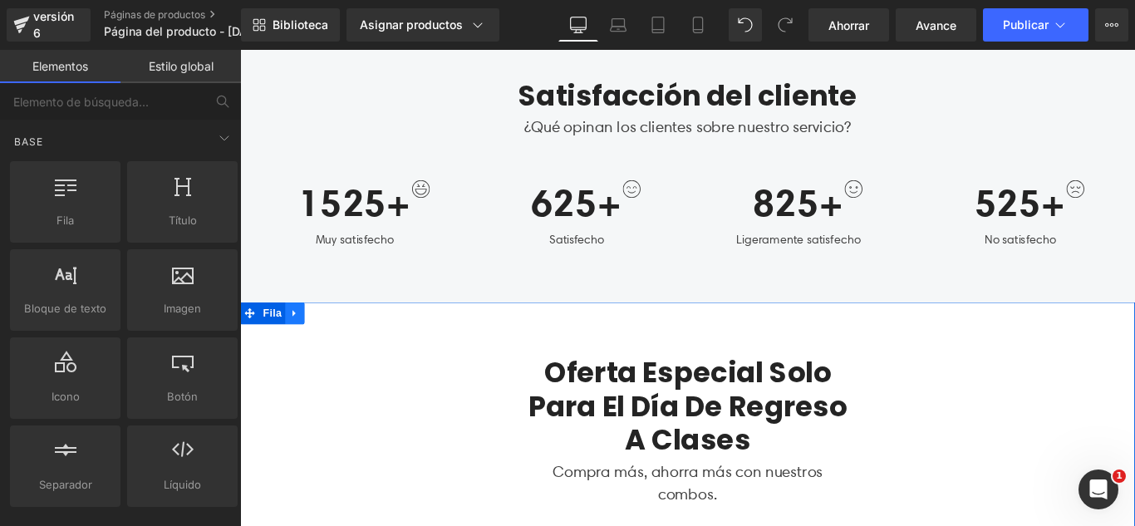
click at [296, 351] on icon at bounding box center [302, 345] width 12 height 12
click at [336, 352] on link at bounding box center [345, 345] width 22 height 25
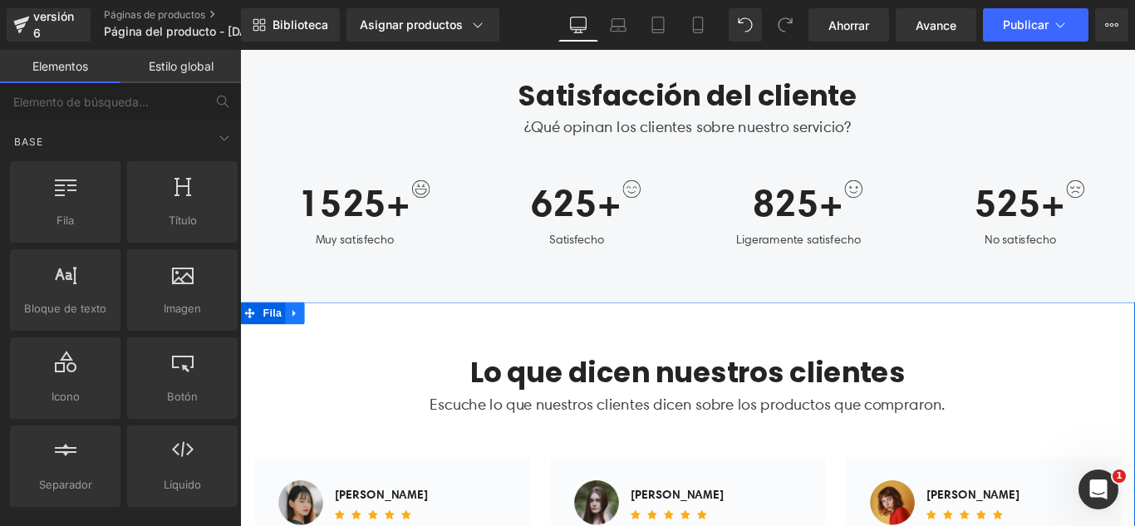
click at [296, 354] on link at bounding box center [302, 345] width 22 height 25
click at [339, 350] on icon at bounding box center [345, 346] width 12 height 12
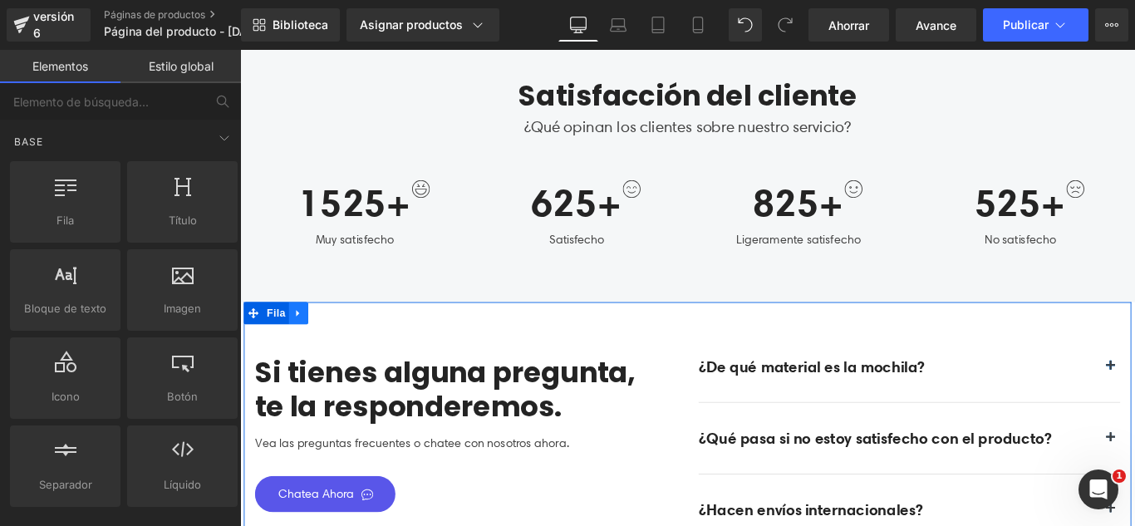
click at [303, 340] on icon at bounding box center [306, 345] width 12 height 12
click at [343, 346] on icon at bounding box center [349, 346] width 12 height 12
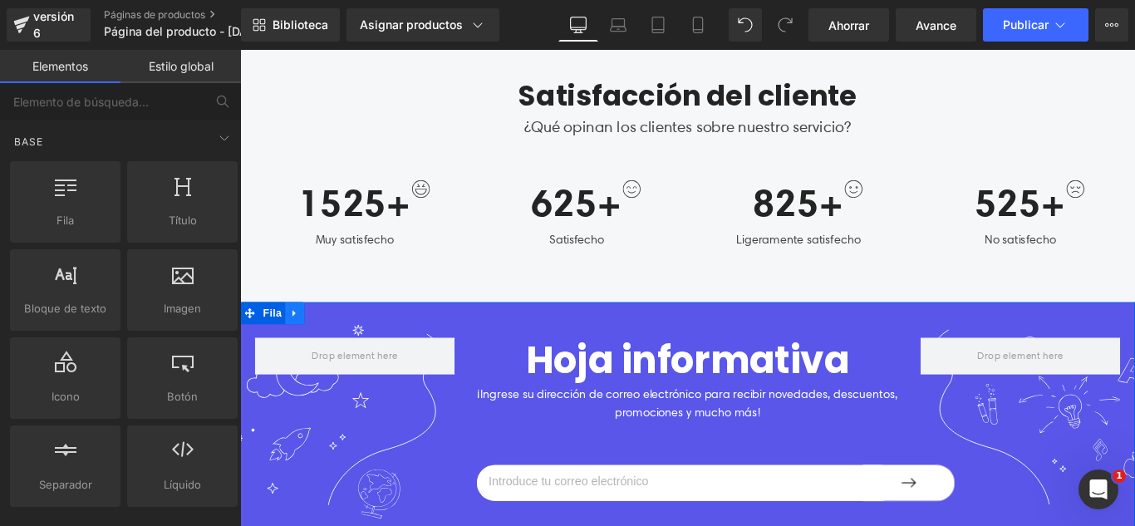
click at [296, 341] on icon at bounding box center [302, 345] width 12 height 12
click at [339, 345] on icon at bounding box center [345, 346] width 12 height 12
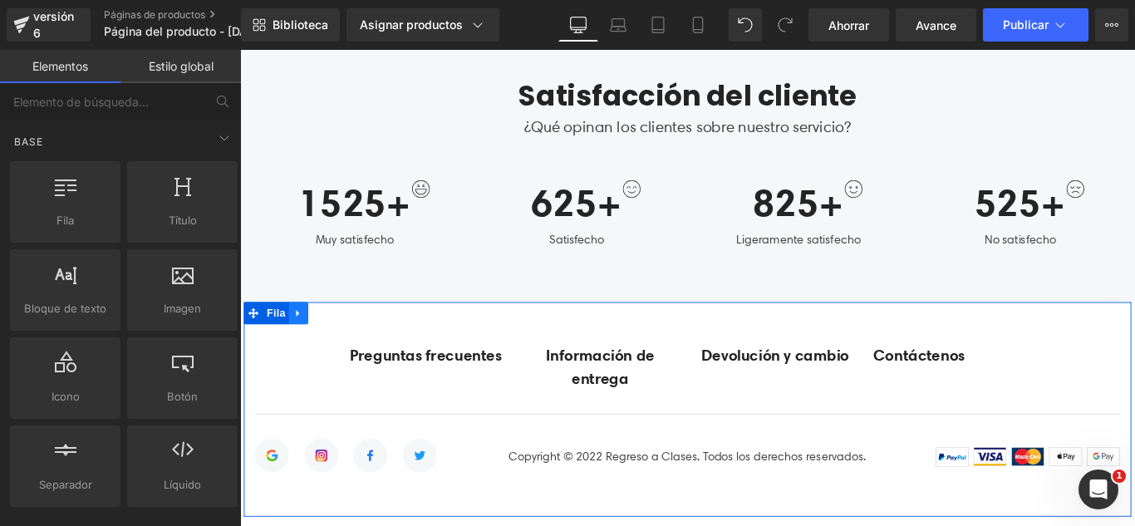
click at [305, 341] on icon at bounding box center [306, 345] width 12 height 12
click at [338, 342] on link at bounding box center [349, 345] width 22 height 25
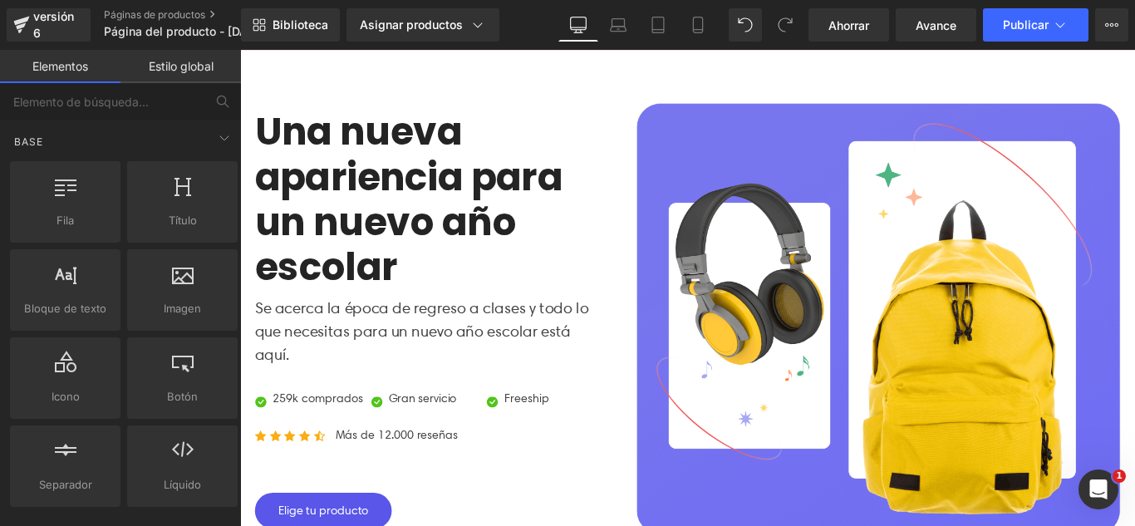
scroll to position [0, 0]
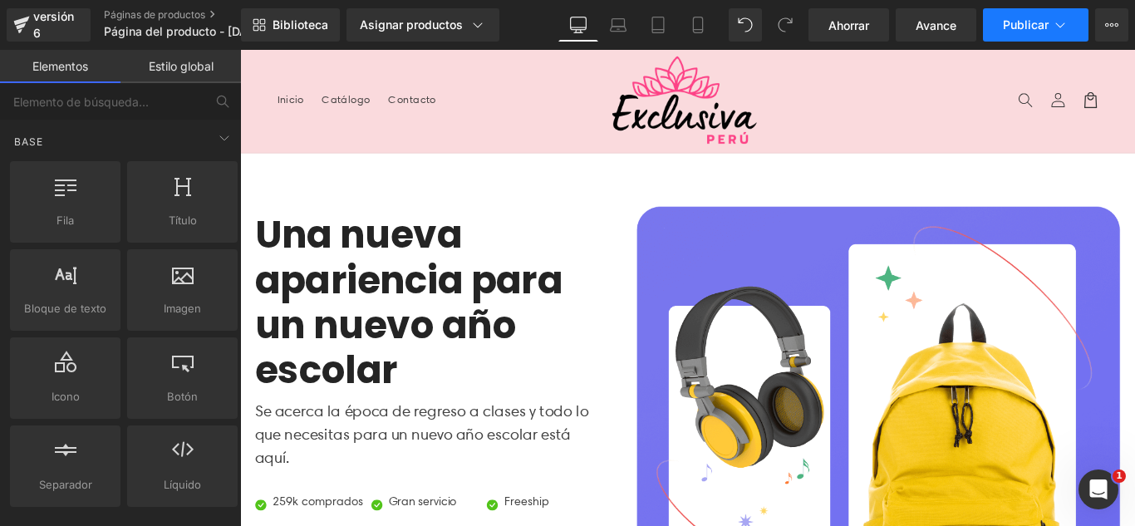
click at [1043, 37] on button "Publicar" at bounding box center [1036, 24] width 106 height 33
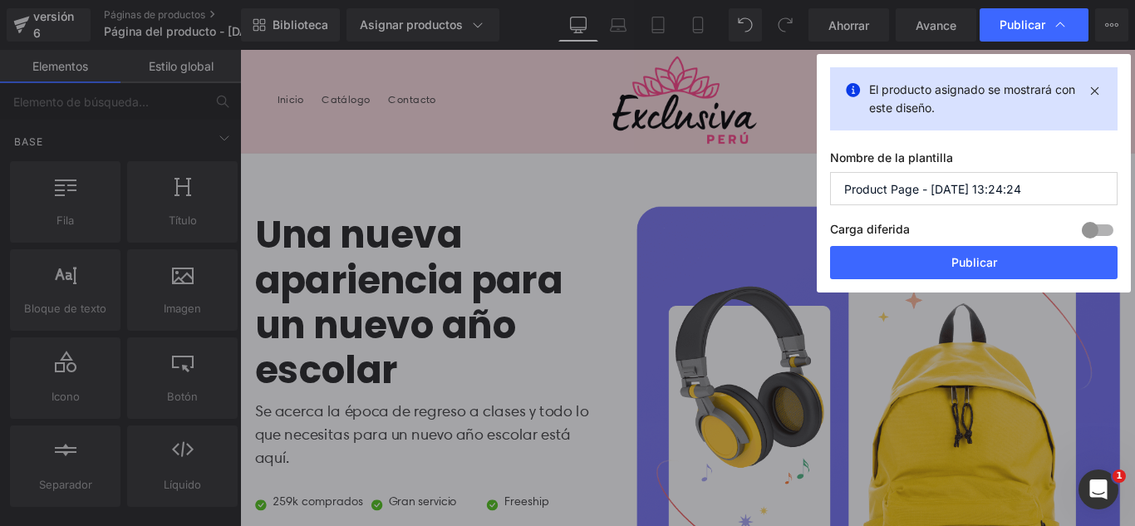
click at [1071, 185] on input "Product Page - Aug 12, 13:24:24" at bounding box center [974, 188] width 288 height 33
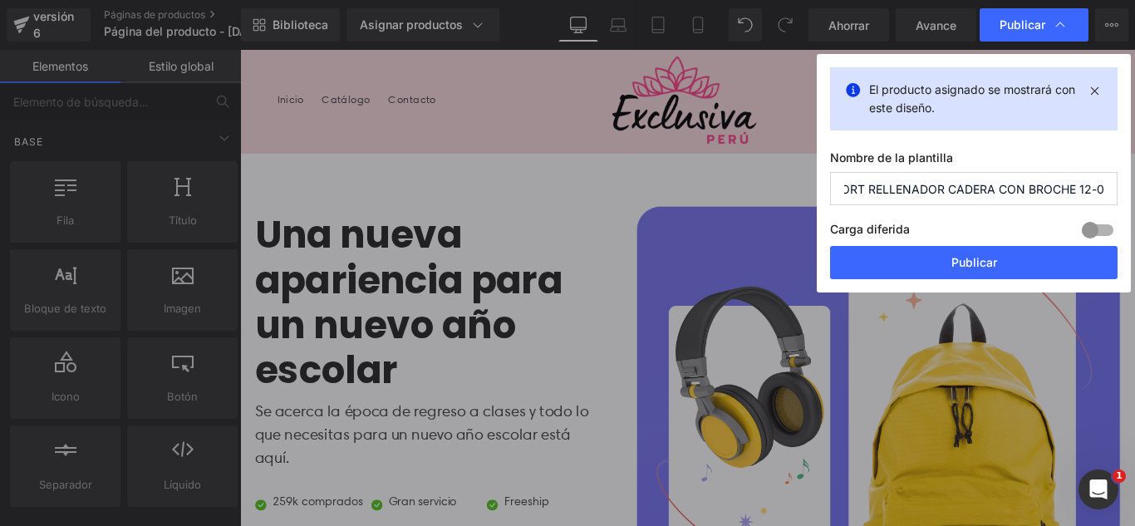
scroll to position [0, 26]
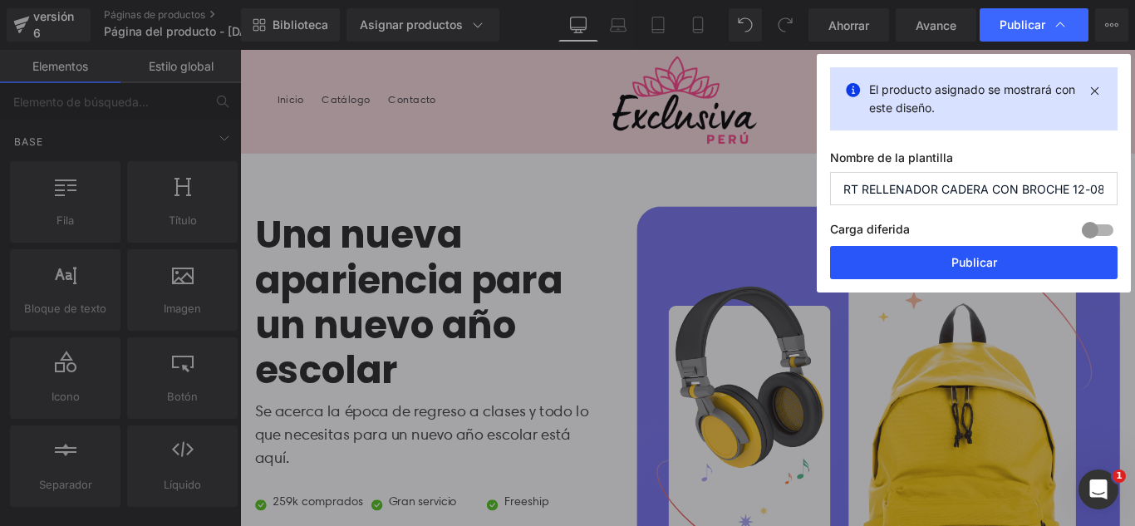
type input "SHORT RELLENADOR CADERA CON BROCHE 12-08"
drag, startPoint x: 1013, startPoint y: 271, endPoint x: 867, endPoint y: 250, distance: 147.7
click at [1013, 271] on button "Publicar" at bounding box center [974, 262] width 288 height 33
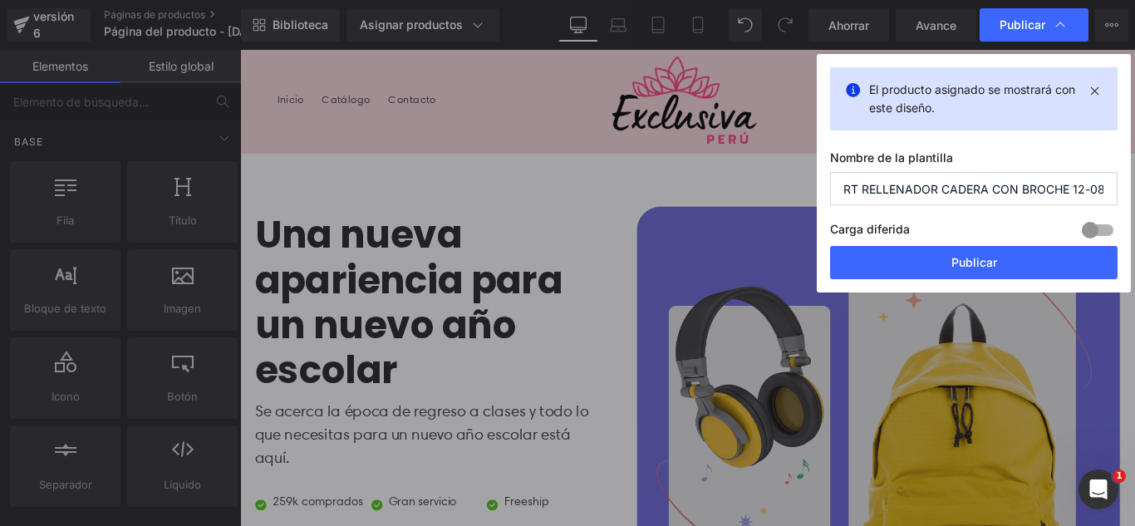
scroll to position [0, 0]
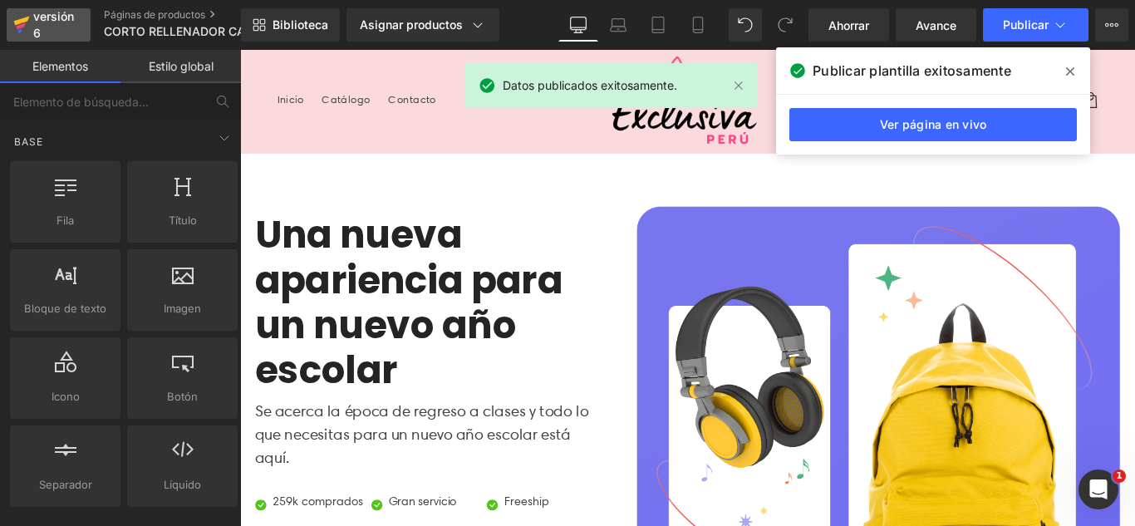
click at [34, 24] on div "versión 6" at bounding box center [55, 25] width 51 height 38
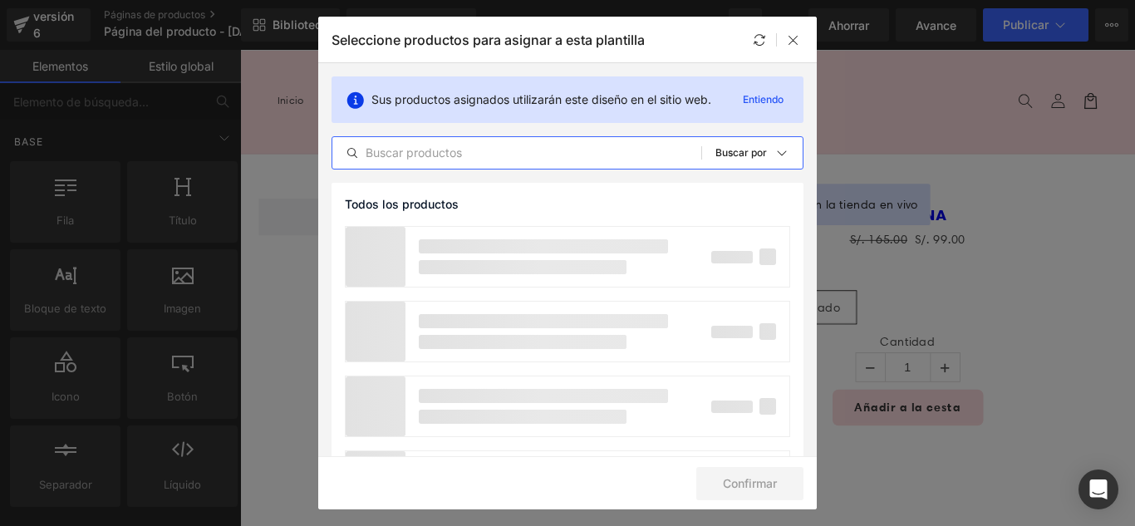
click at [503, 158] on input "text" at bounding box center [516, 153] width 369 height 20
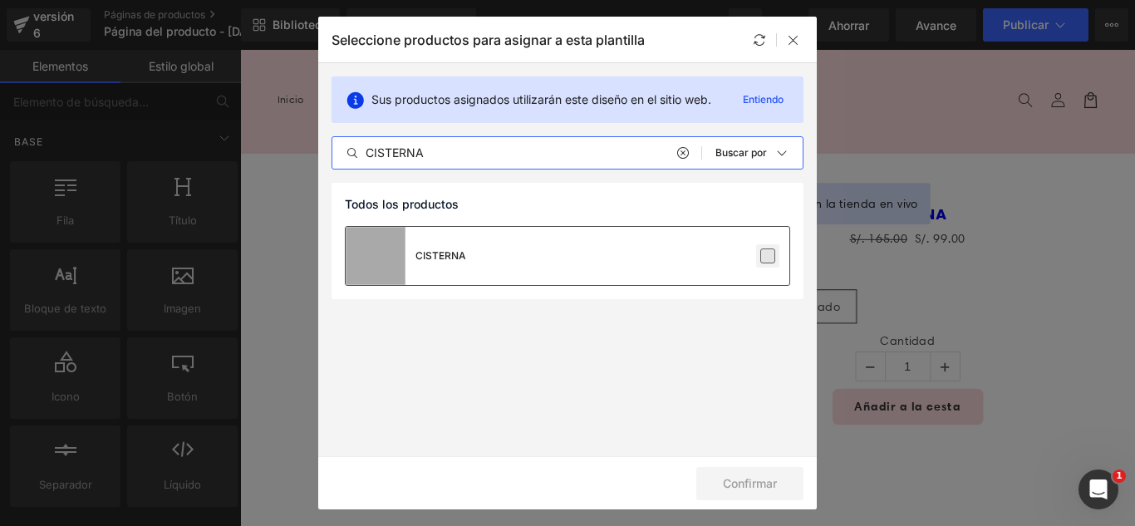
type input "CISTERNA"
click at [773, 253] on label at bounding box center [767, 255] width 15 height 15
click at [768, 256] on input "checkbox" at bounding box center [768, 256] width 0 height 0
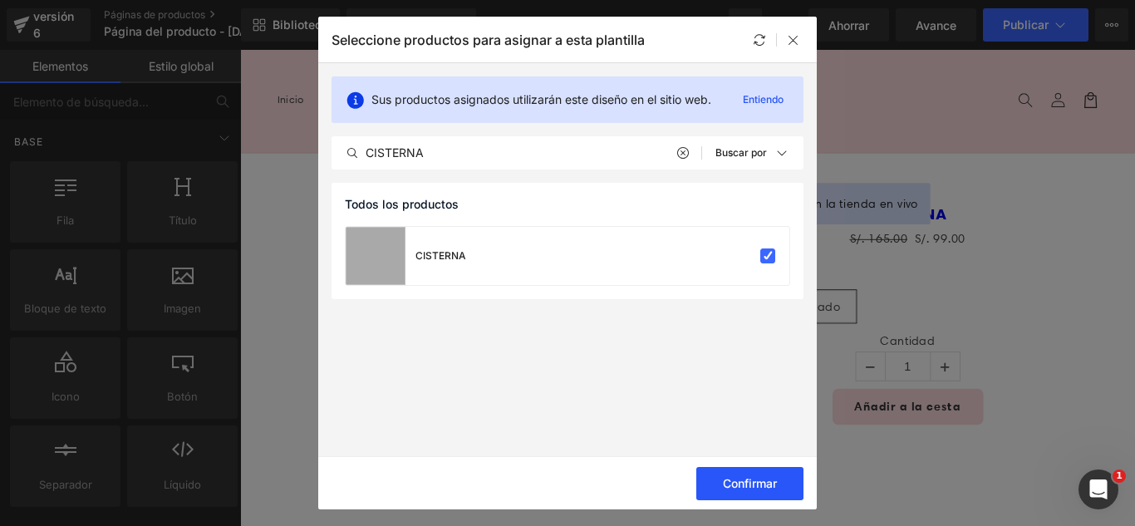
click at [782, 487] on button "Confirmar" at bounding box center [749, 483] width 107 height 33
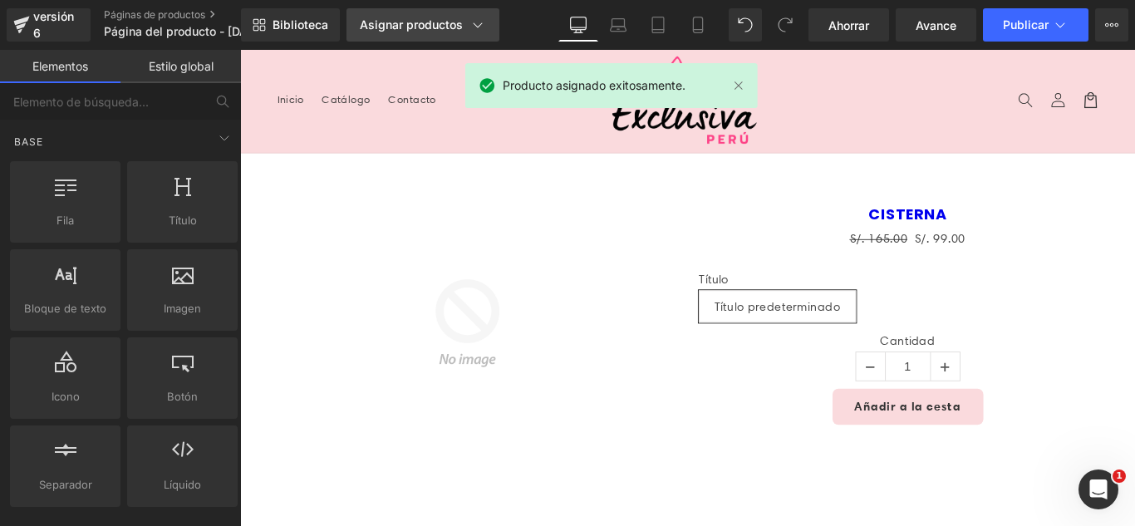
click at [391, 12] on link "Asignar productos" at bounding box center [423, 24] width 153 height 33
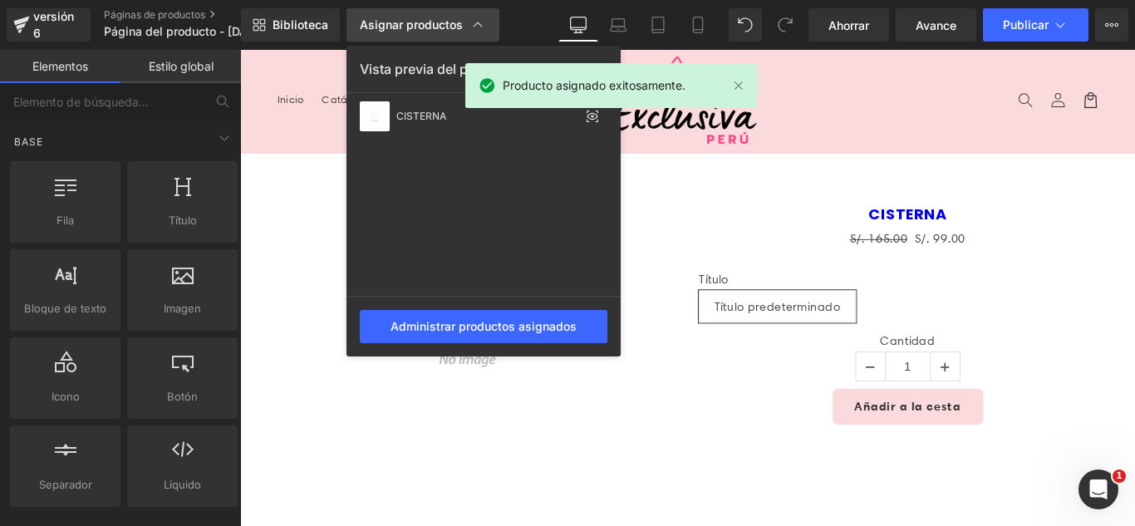
click at [391, 27] on font "Asignar productos" at bounding box center [411, 24] width 103 height 14
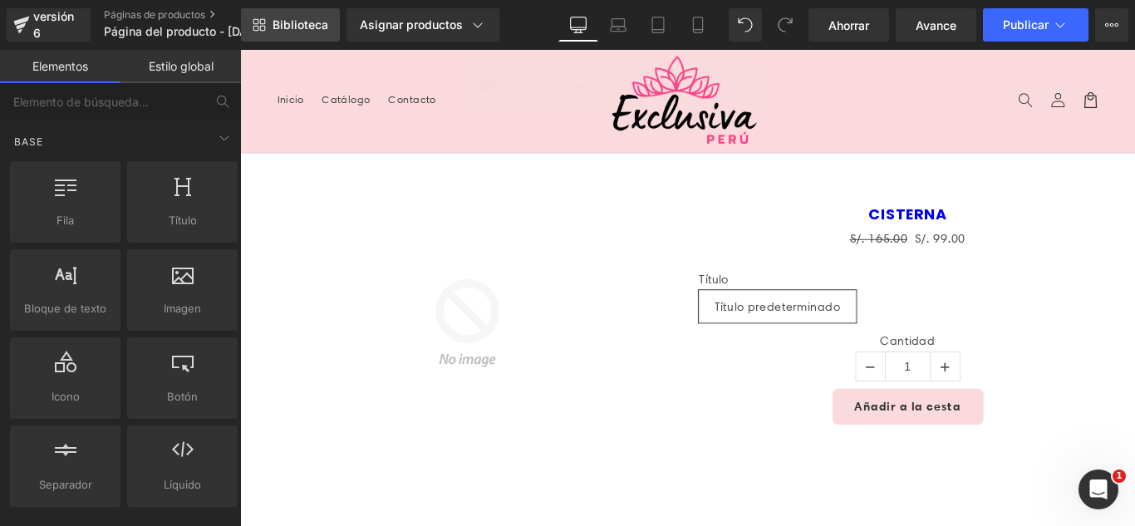
click at [311, 27] on font "Biblioteca" at bounding box center [301, 24] width 56 height 14
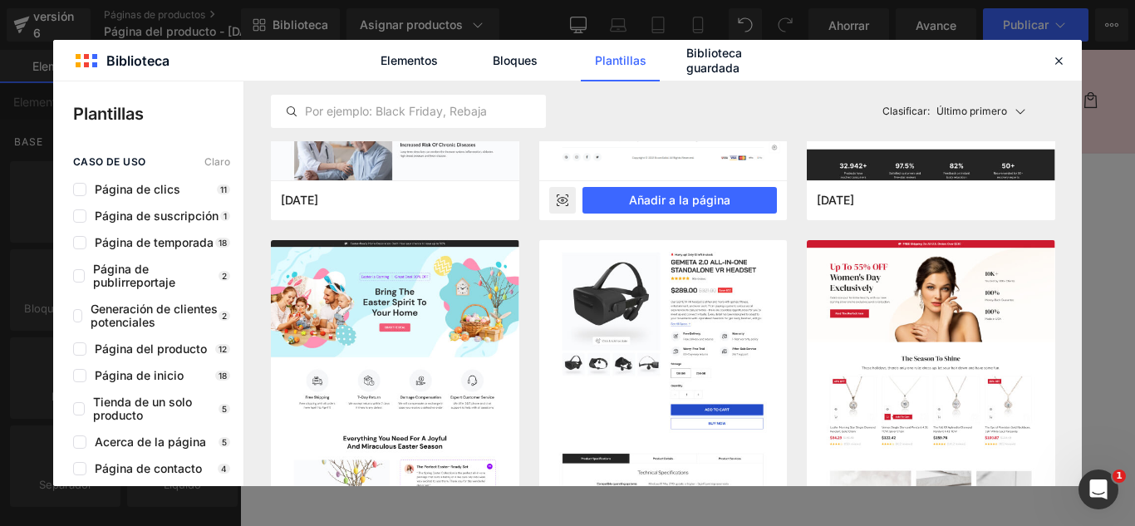
scroll to position [5485, 0]
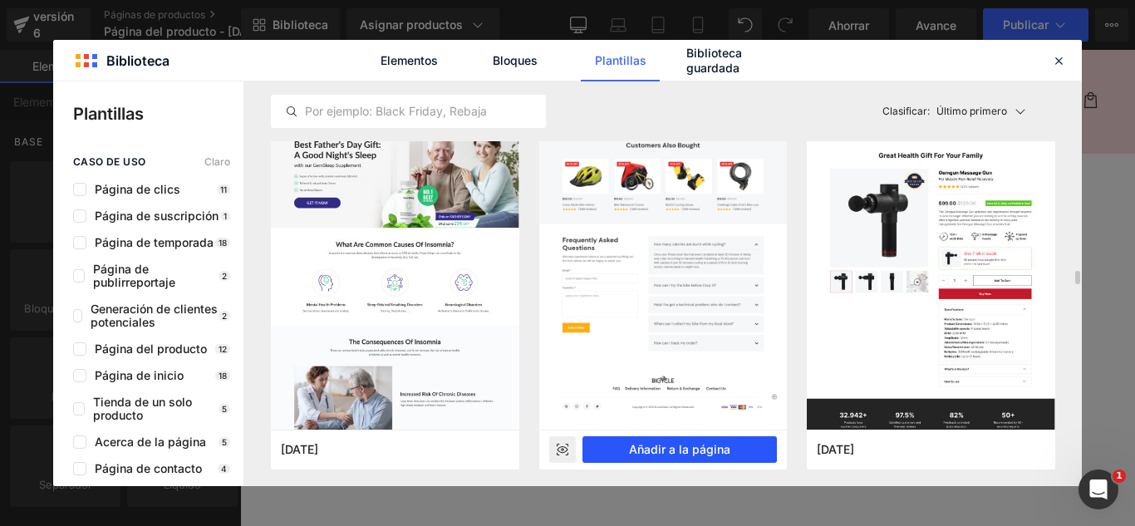
click at [701, 448] on font "Añadir a la página" at bounding box center [679, 449] width 101 height 14
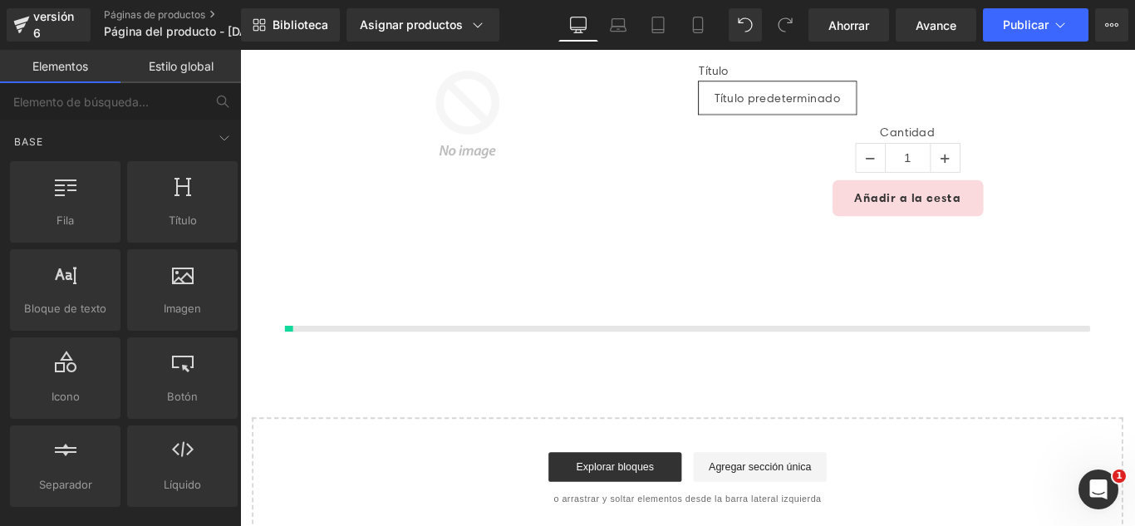
scroll to position [395, 0]
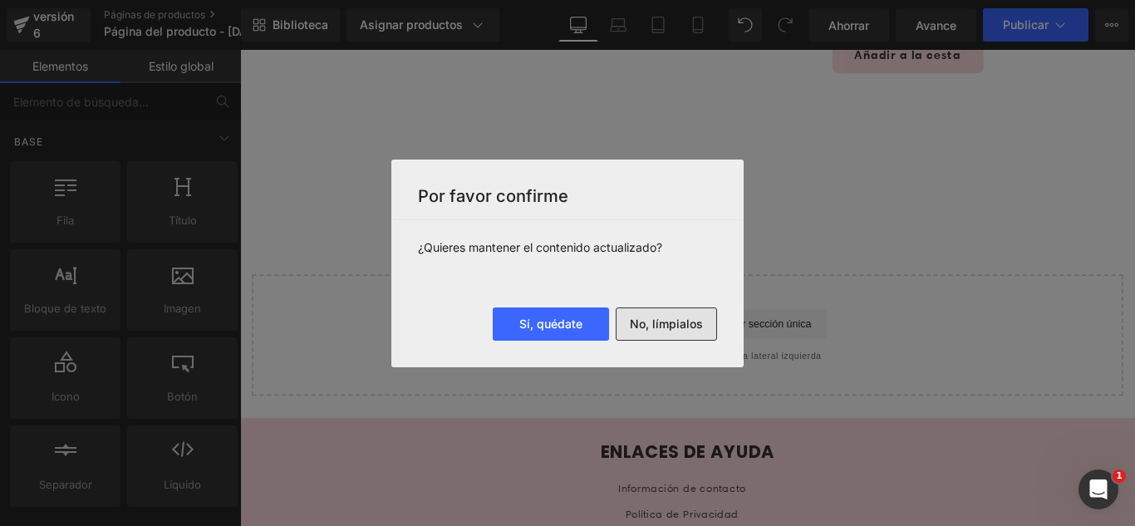
click at [677, 329] on font "No, límpialos" at bounding box center [666, 324] width 73 height 14
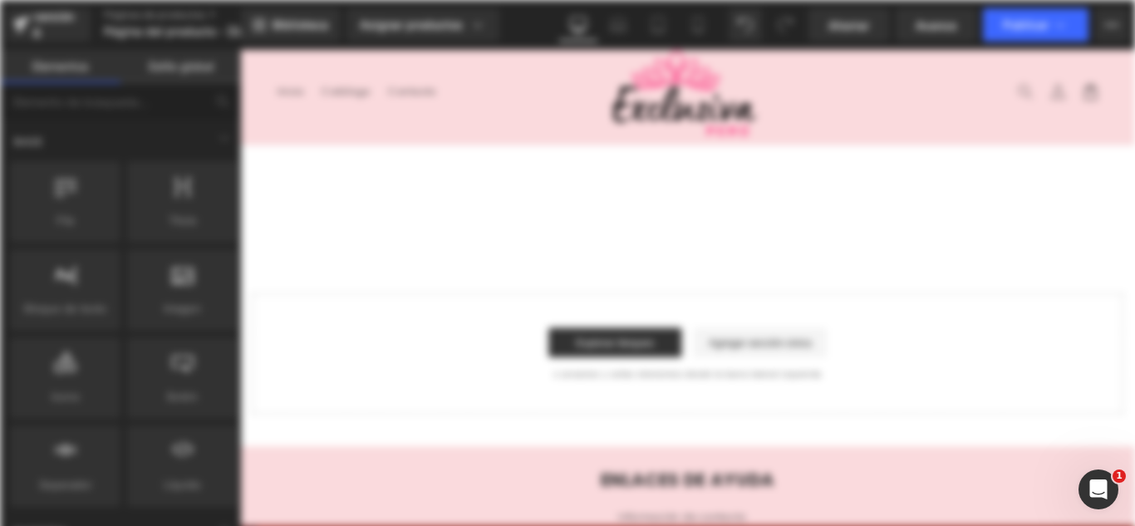
scroll to position [0, 0]
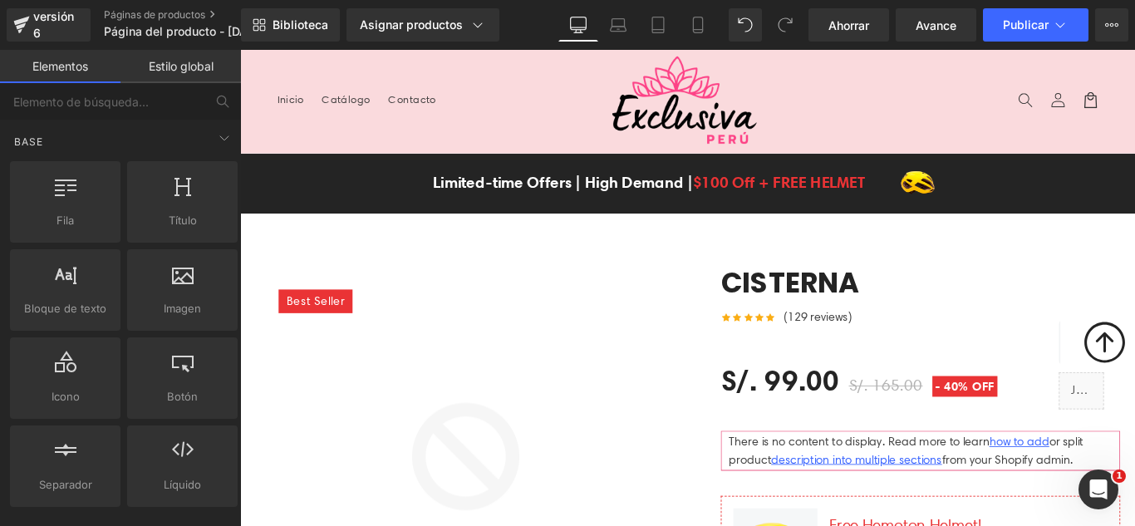
click at [372, 116] on link "Catálogo" at bounding box center [359, 105] width 75 height 35
click at [900, 120] on header "Menu Inicio Catálogo Contacto Iniciar sesión Inicio Catálogo Contacto" at bounding box center [743, 108] width 1006 height 116
click at [317, 104] on link "Inicio" at bounding box center [297, 105] width 51 height 35
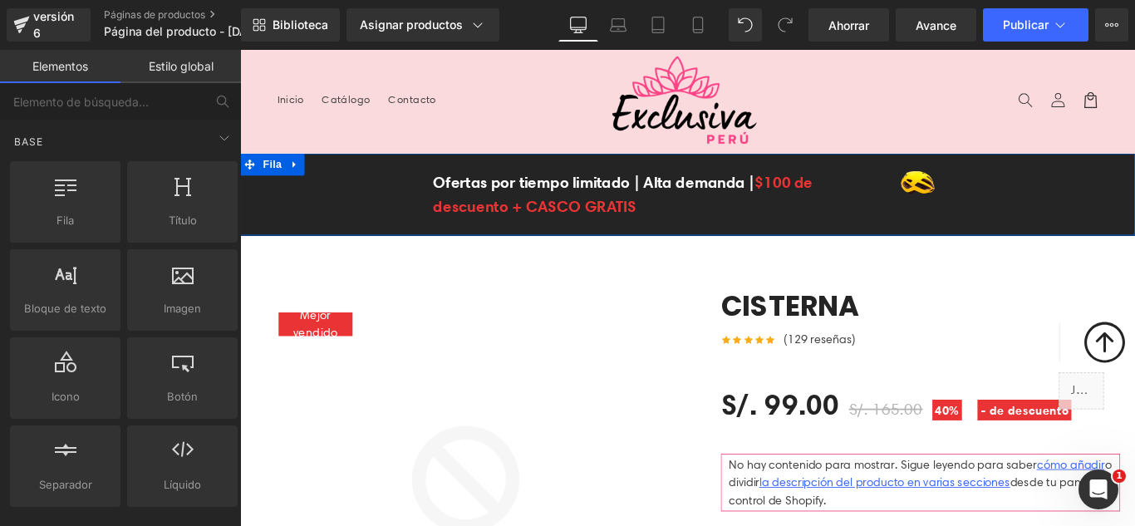
click at [297, 175] on icon at bounding box center [302, 179] width 12 height 12
click at [339, 175] on icon at bounding box center [345, 179] width 12 height 12
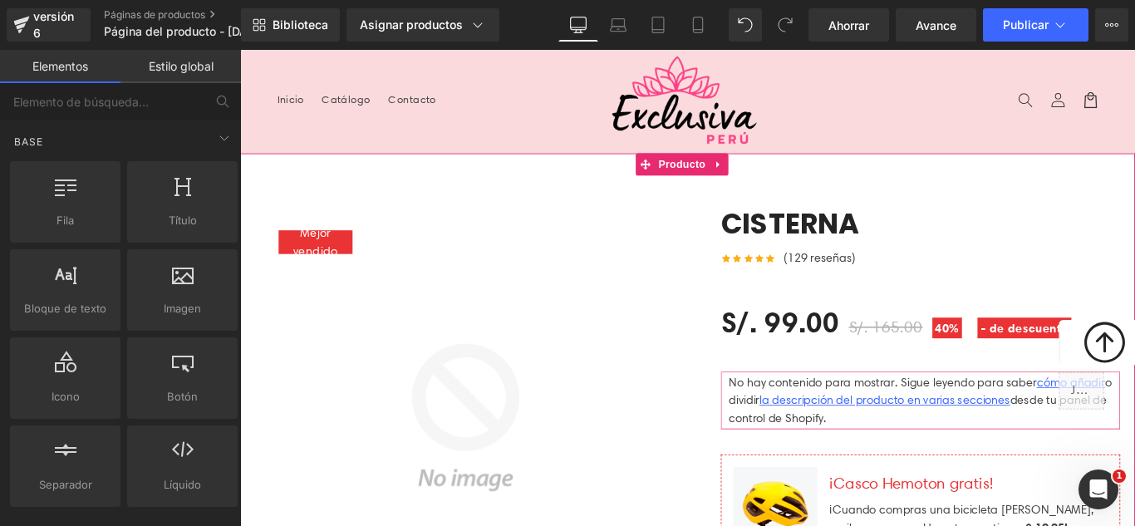
click at [783, 175] on icon at bounding box center [778, 179] width 12 height 12
click at [240, 50] on icon at bounding box center [240, 50] width 0 height 0
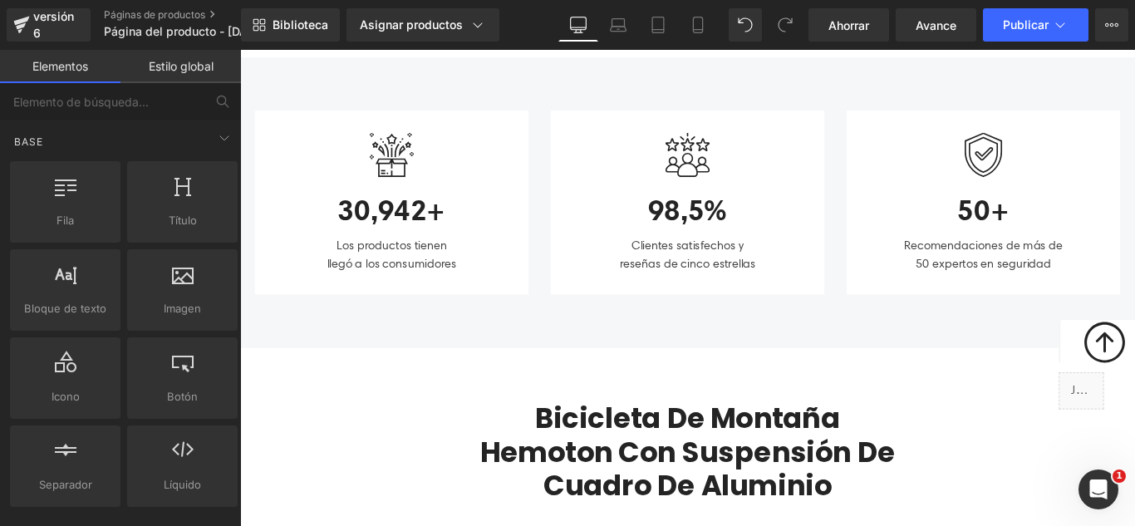
scroll to position [914, 0]
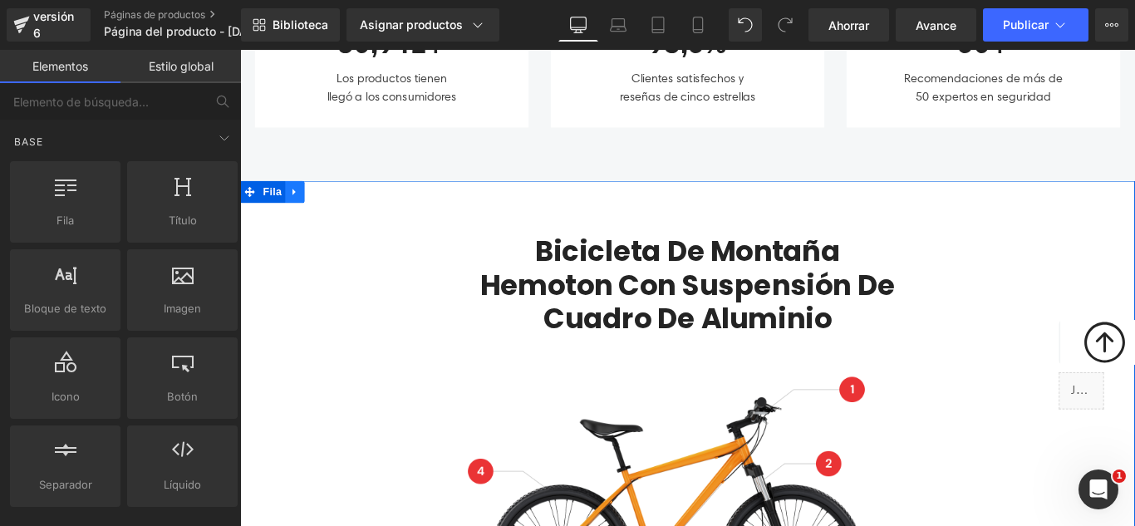
click at [299, 205] on icon at bounding box center [302, 210] width 12 height 12
click at [339, 210] on icon at bounding box center [345, 210] width 12 height 12
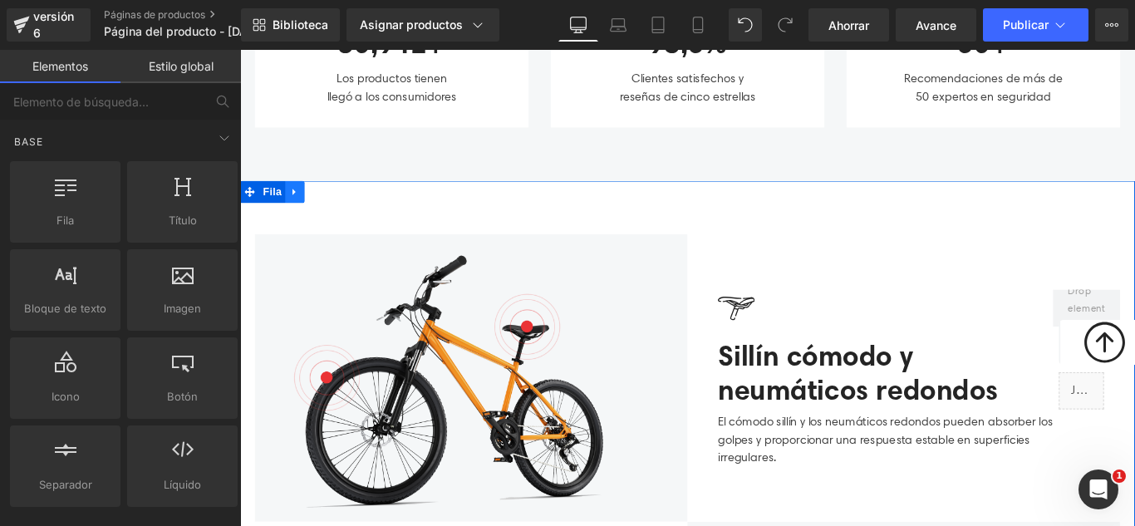
click at [298, 205] on icon at bounding box center [302, 210] width 12 height 12
click at [339, 210] on icon at bounding box center [345, 210] width 12 height 12
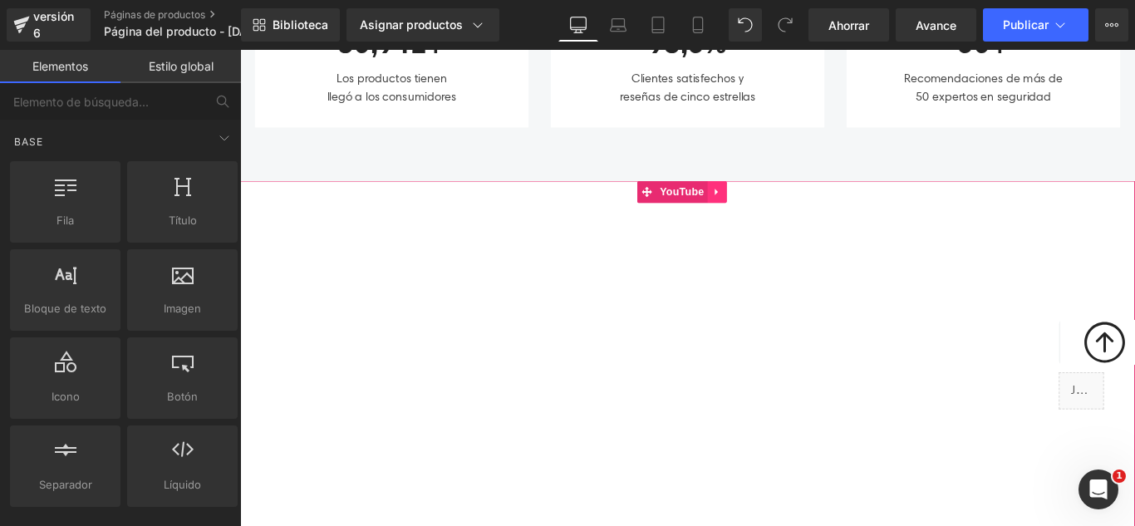
click at [779, 213] on icon at bounding box center [776, 210] width 12 height 12
click at [785, 209] on icon at bounding box center [787, 210] width 12 height 12
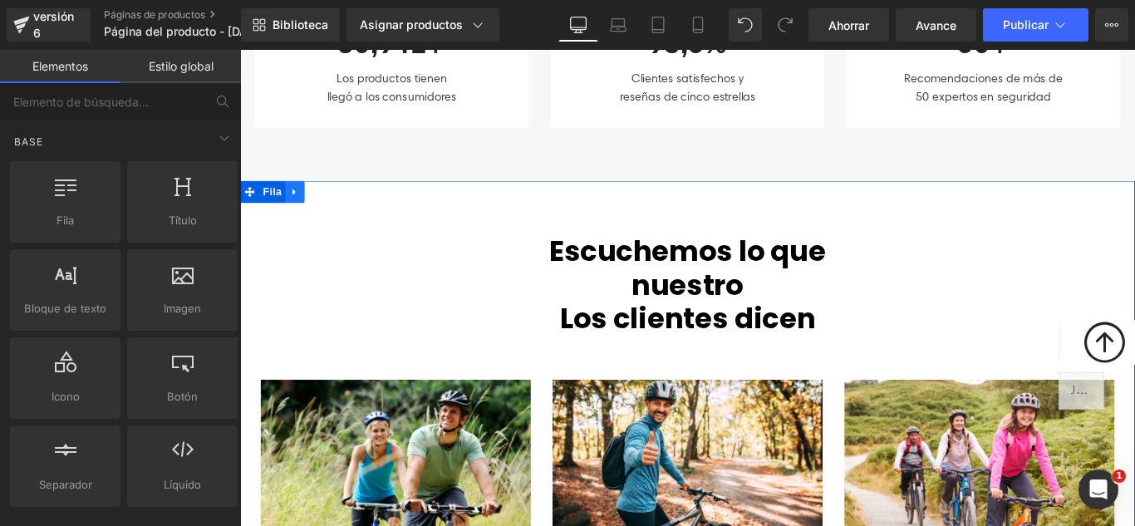
click at [298, 207] on icon at bounding box center [302, 210] width 12 height 12
click at [339, 207] on icon at bounding box center [345, 210] width 12 height 12
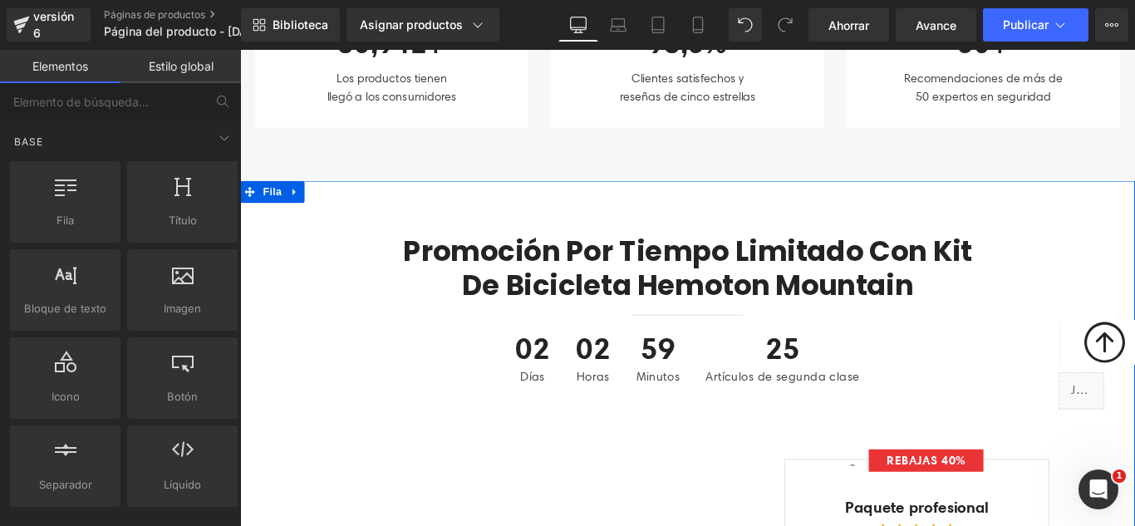
click at [296, 211] on icon at bounding box center [302, 210] width 12 height 12
click at [339, 214] on icon at bounding box center [345, 210] width 12 height 12
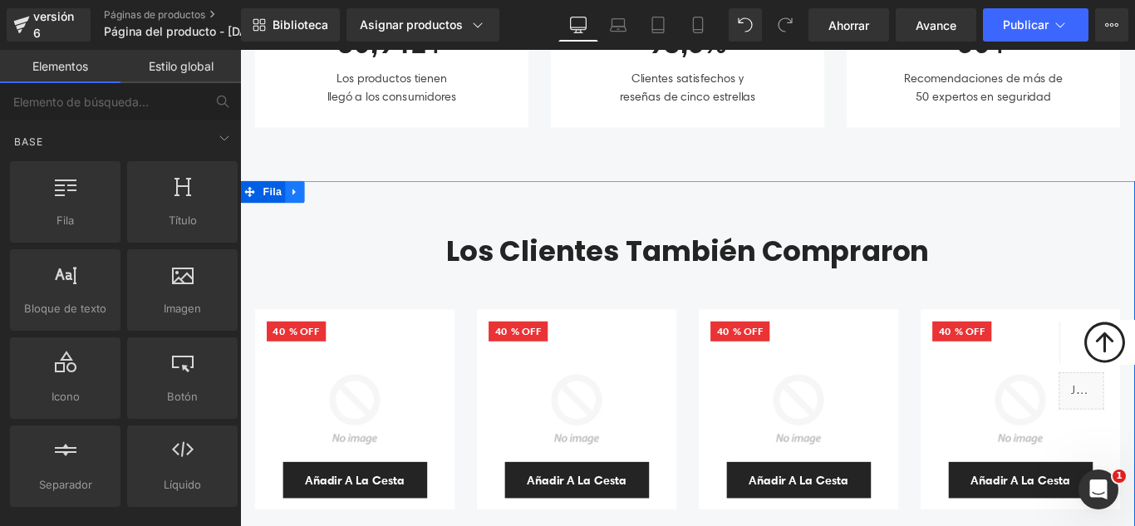
click at [296, 211] on icon at bounding box center [302, 210] width 12 height 12
click at [339, 211] on icon at bounding box center [345, 210] width 12 height 12
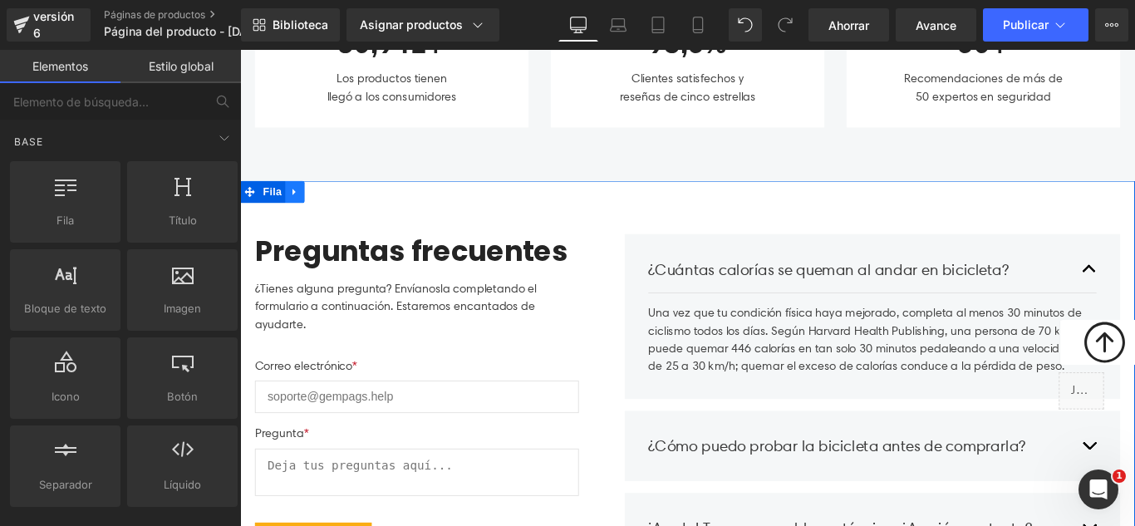
click at [299, 210] on icon at bounding box center [300, 209] width 3 height 7
click at [339, 213] on icon at bounding box center [345, 210] width 12 height 12
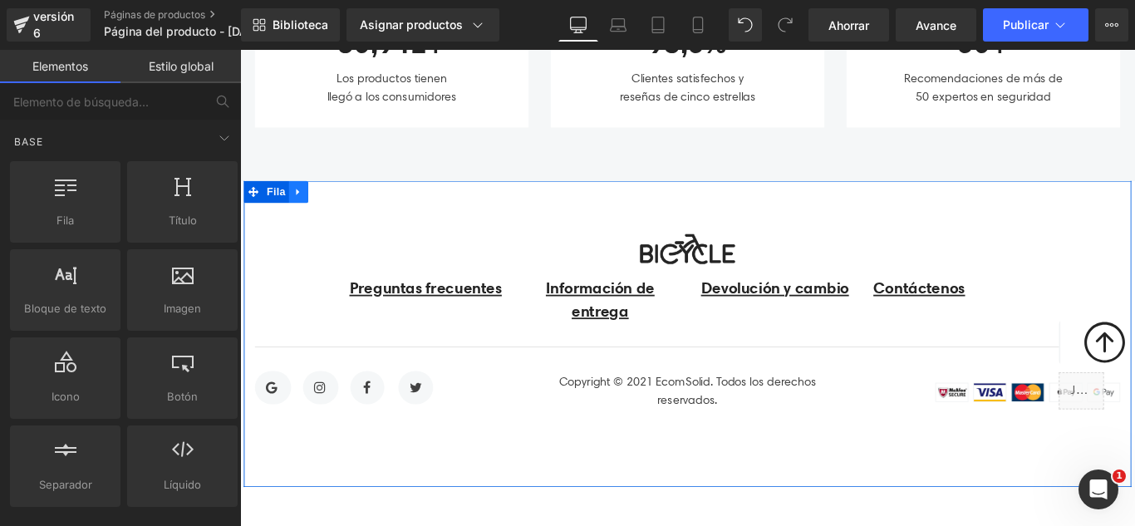
click at [304, 211] on icon at bounding box center [306, 210] width 12 height 12
click at [338, 214] on link at bounding box center [349, 209] width 22 height 25
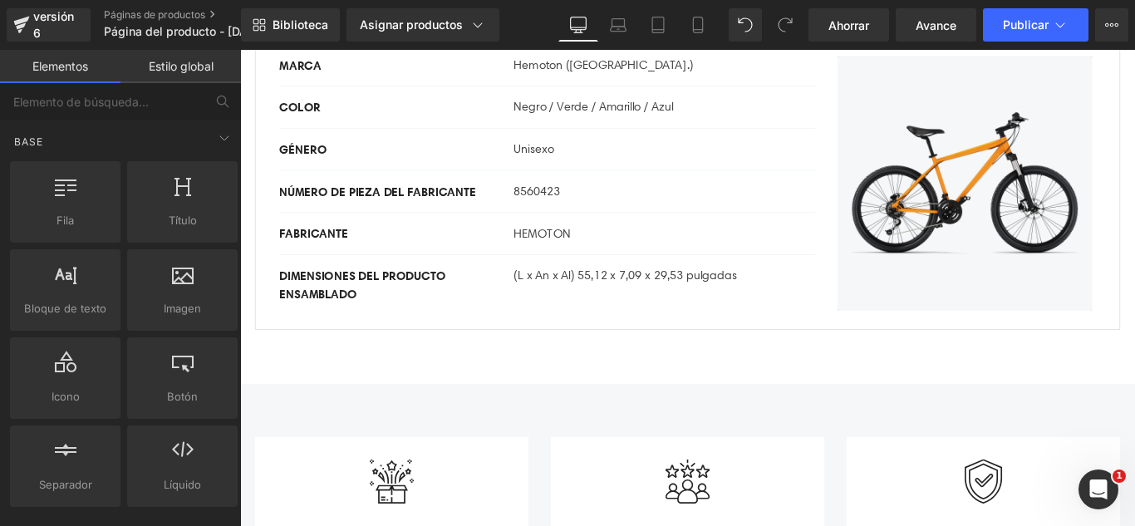
scroll to position [0, 0]
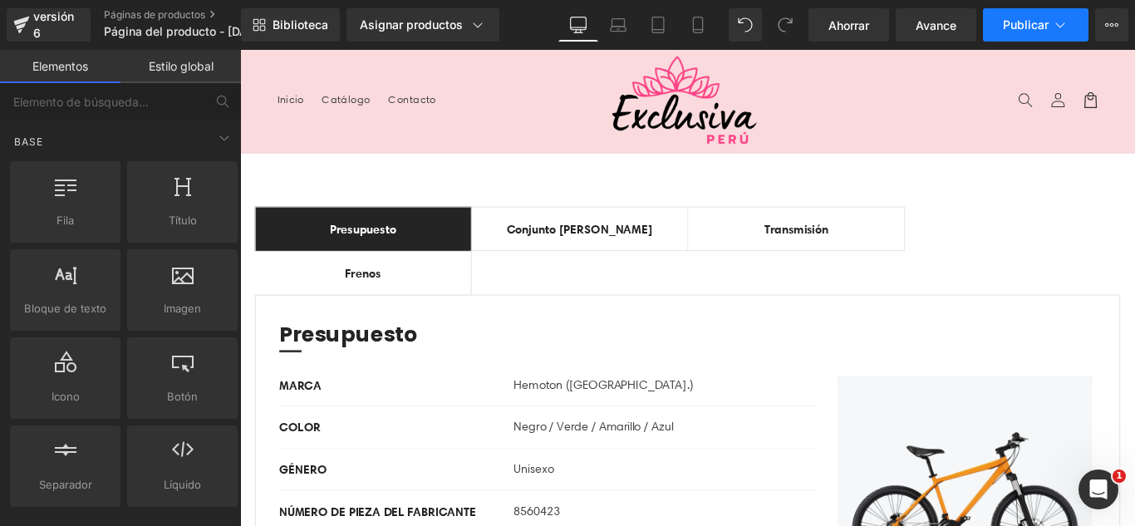
click at [1038, 32] on button "Publicar" at bounding box center [1036, 24] width 106 height 33
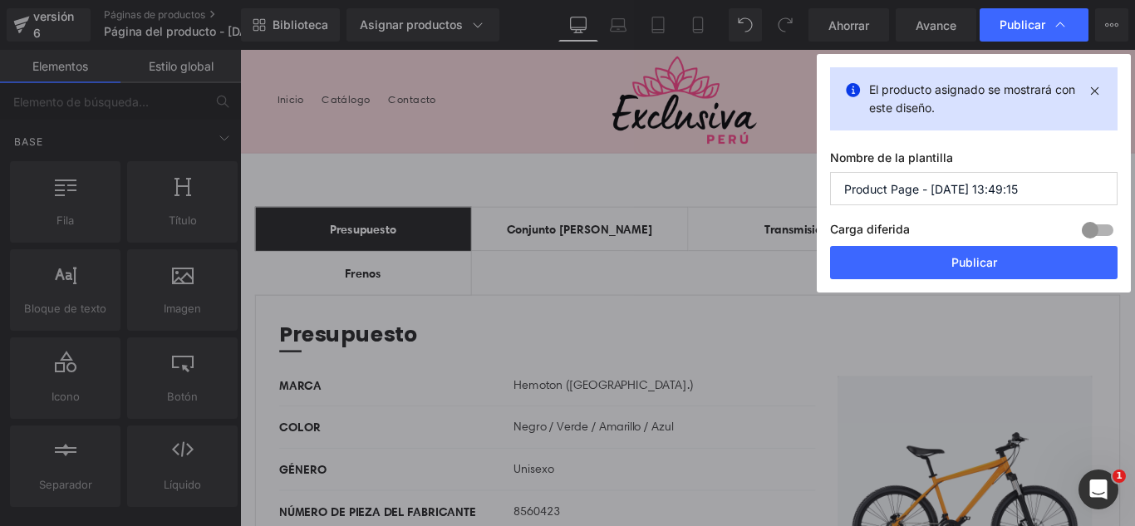
click at [1031, 199] on input "Product Page - Aug 12, 13:49:15" at bounding box center [974, 188] width 288 height 33
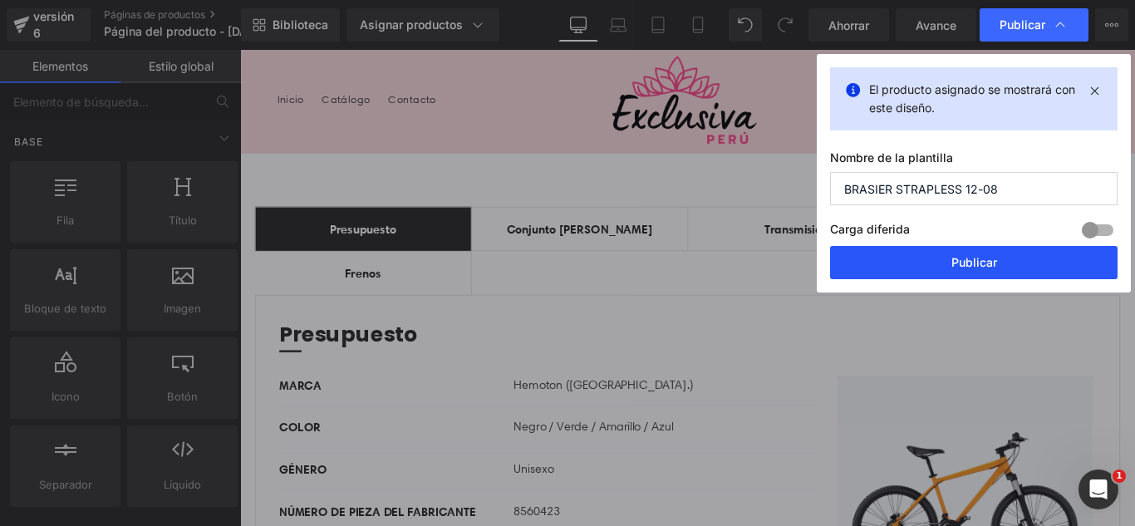
type input "BRASIER STRAPLESS 12-08"
click at [966, 259] on font "Publicar" at bounding box center [974, 262] width 46 height 14
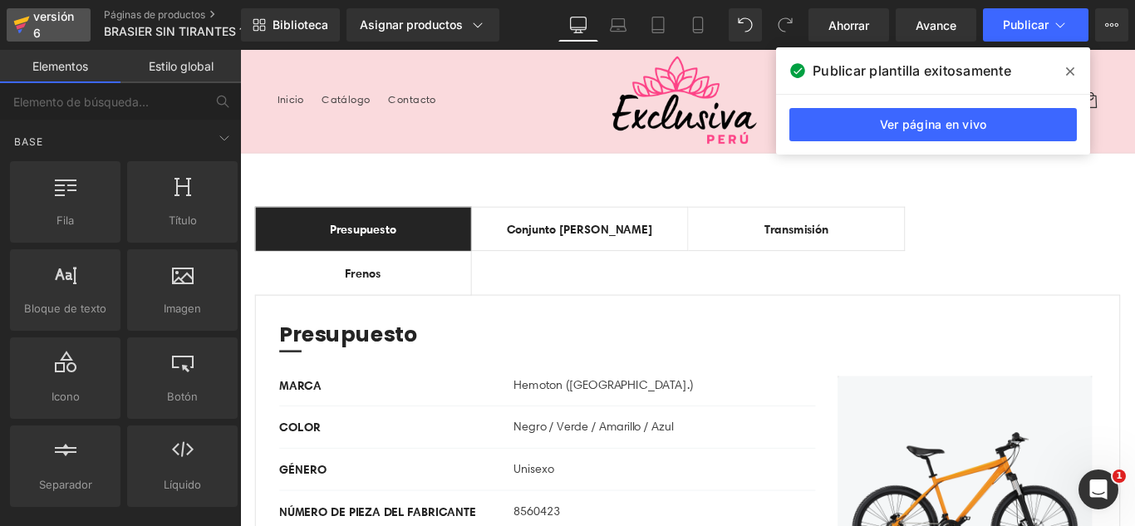
click at [64, 27] on div "versión 6" at bounding box center [55, 25] width 51 height 38
